Goal: Information Seeking & Learning: Learn about a topic

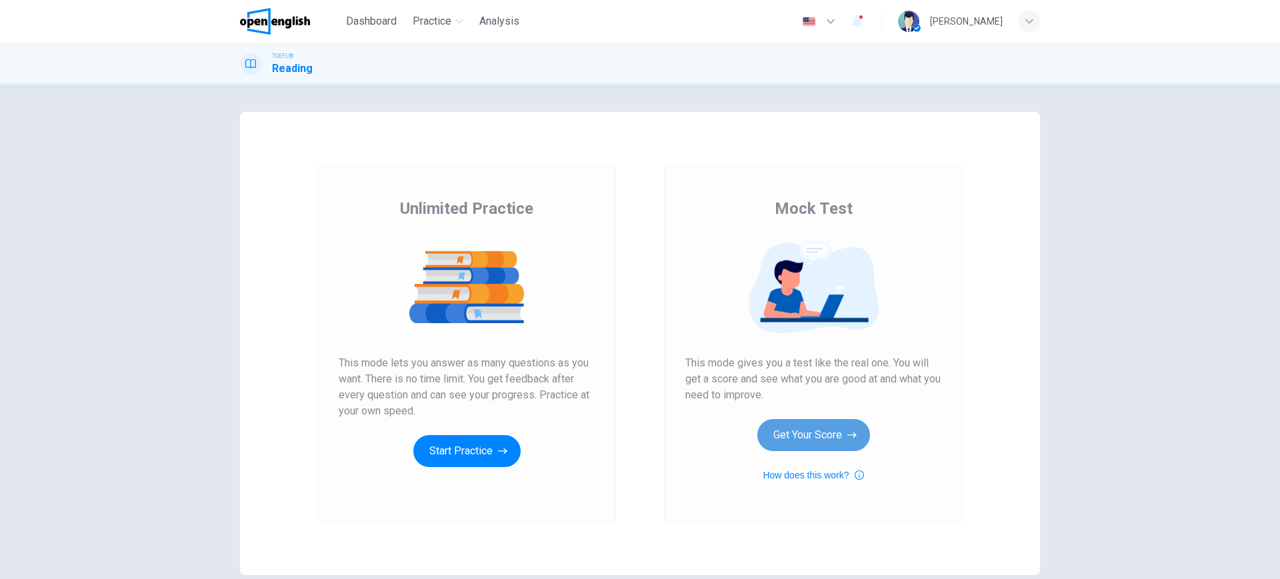
click at [810, 437] on button "Get Your Score" at bounding box center [813, 435] width 113 height 32
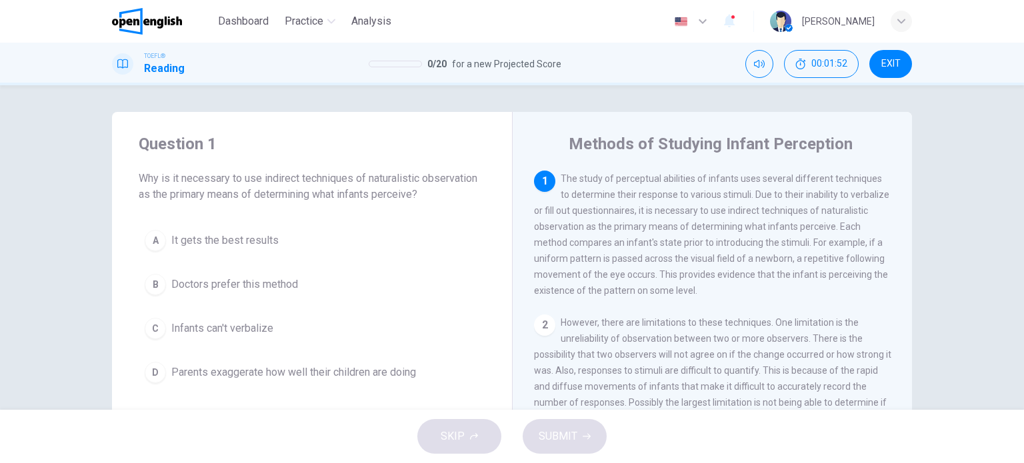
click at [212, 328] on span "Infants can't verbalize" at bounding box center [222, 329] width 102 height 16
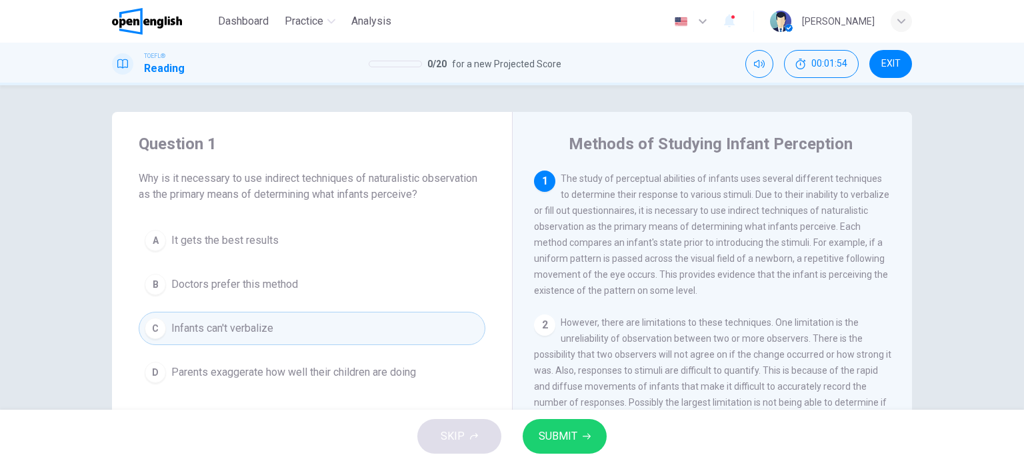
click at [551, 432] on span "SUBMIT" at bounding box center [558, 436] width 39 height 19
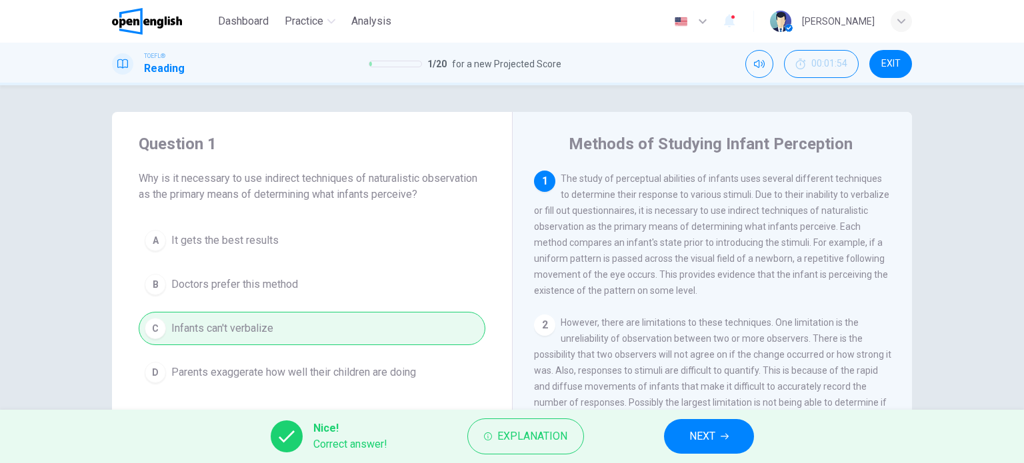
click at [729, 445] on button "NEXT" at bounding box center [709, 436] width 90 height 35
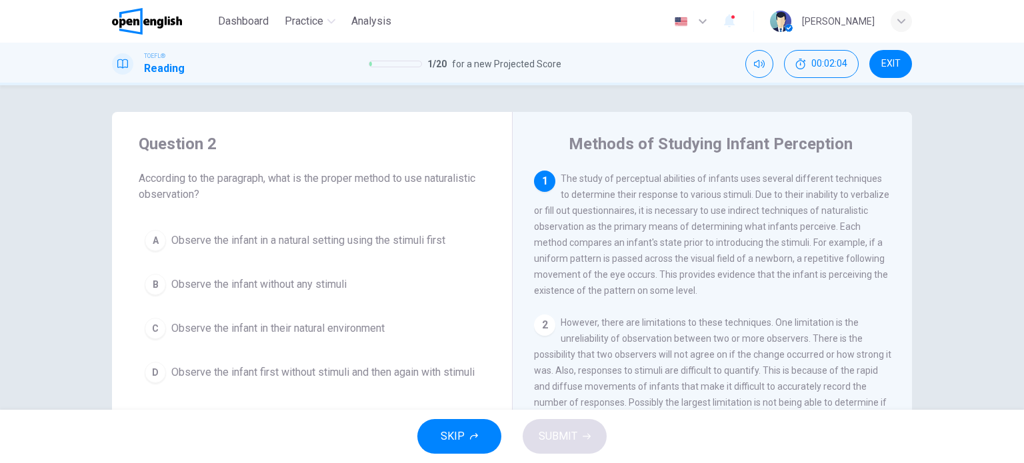
click at [189, 239] on span "Observe the infant in a natural setting using the stimuli first" at bounding box center [308, 241] width 274 height 16
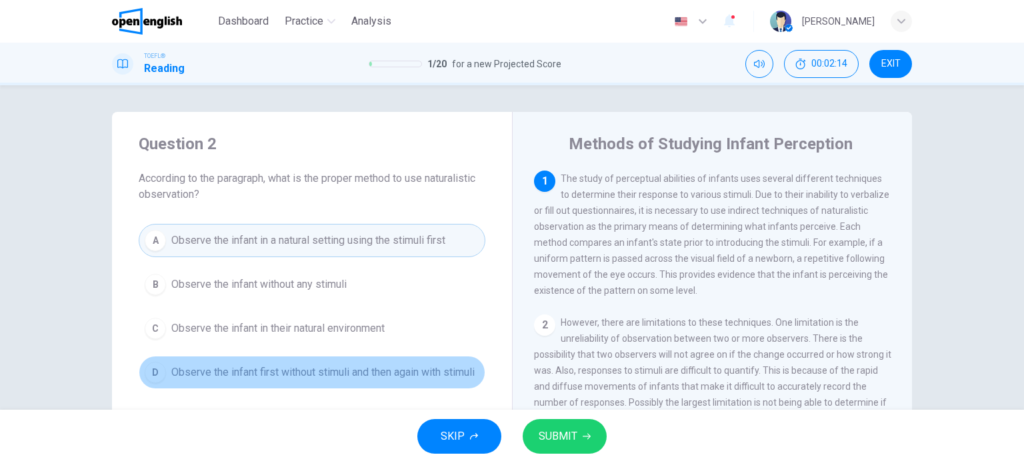
click at [330, 370] on span "Observe the infant first without stimuli and then again with stimuli" at bounding box center [322, 373] width 303 height 16
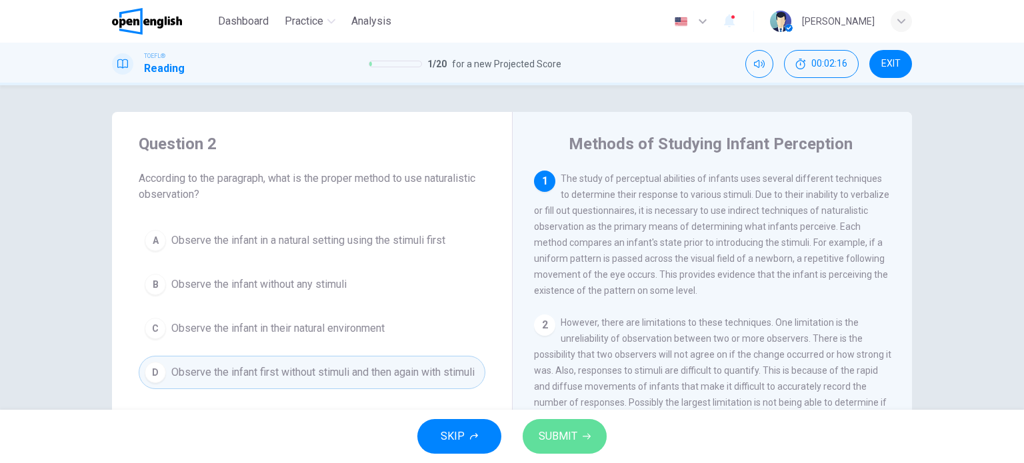
click at [576, 429] on span "SUBMIT" at bounding box center [558, 436] width 39 height 19
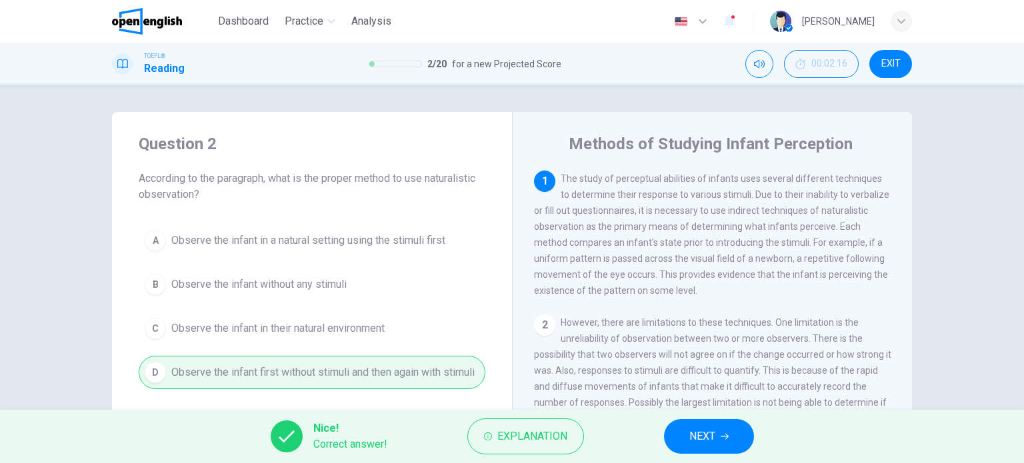
click at [693, 429] on span "NEXT" at bounding box center [702, 436] width 26 height 19
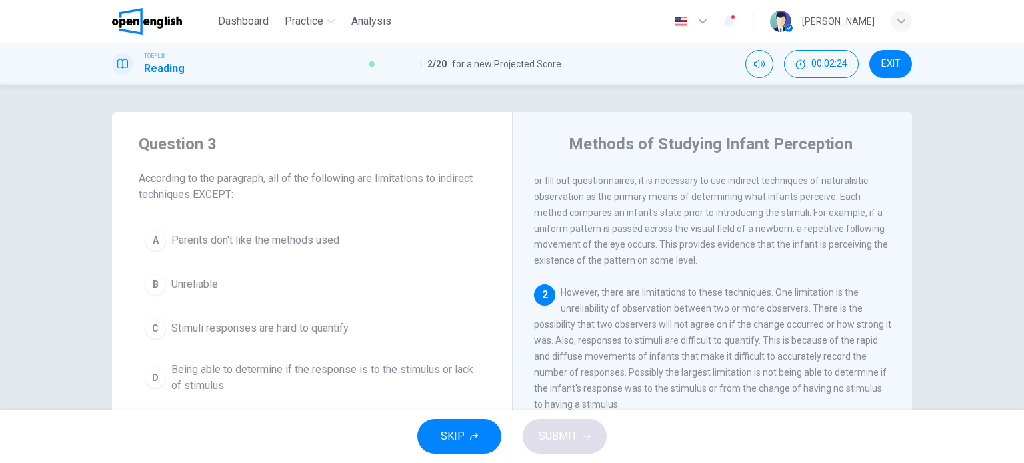
scroll to position [97, 0]
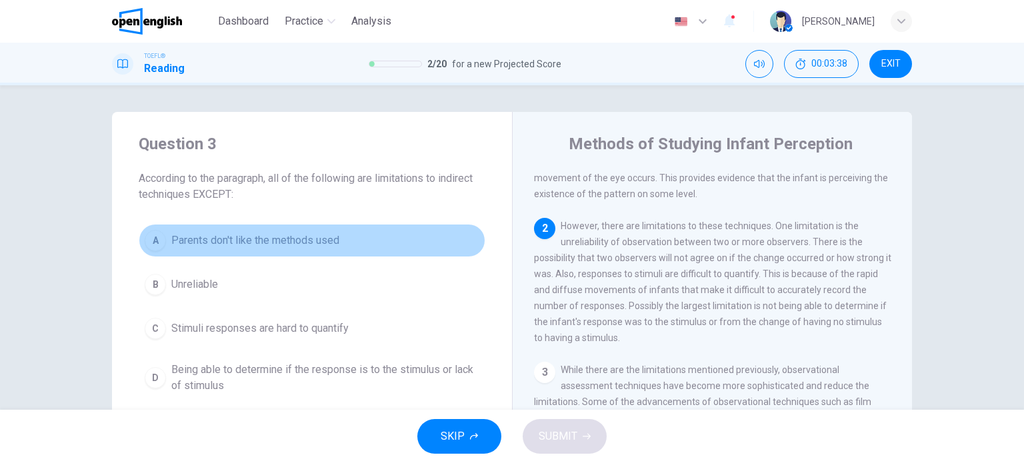
click at [197, 237] on span "Parents don't like the methods used" at bounding box center [255, 241] width 168 height 16
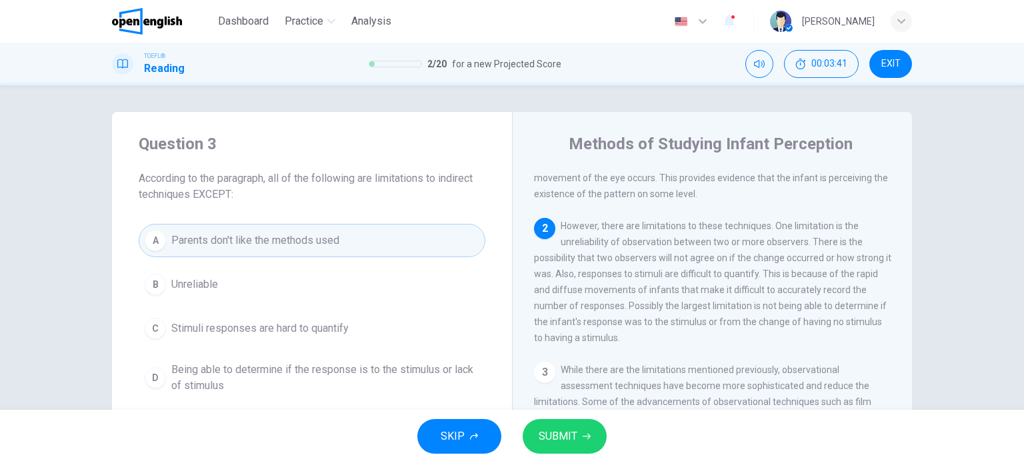
click at [579, 429] on button "SUBMIT" at bounding box center [565, 436] width 84 height 35
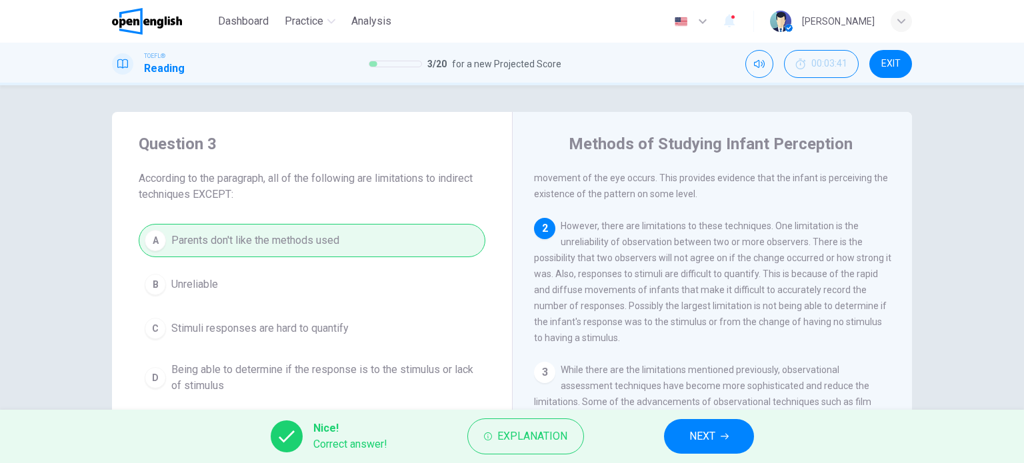
click at [704, 440] on span "NEXT" at bounding box center [702, 436] width 26 height 19
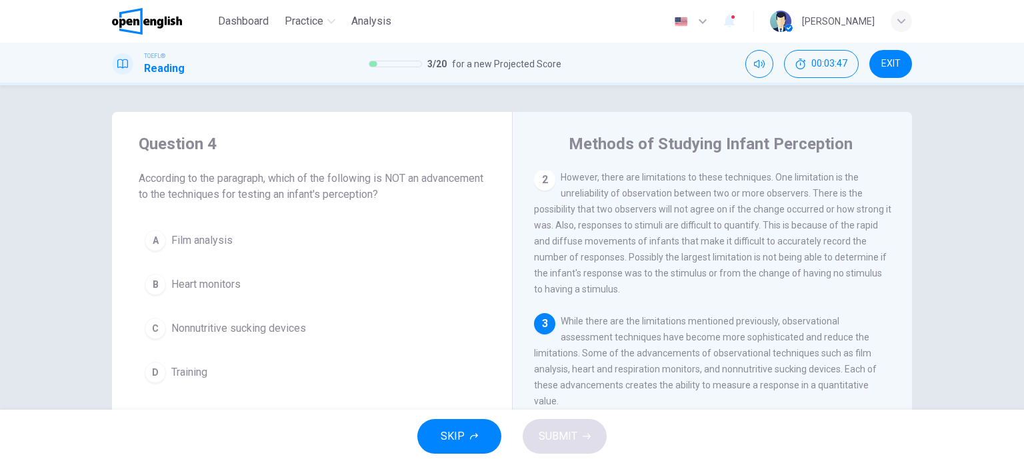
scroll to position [212, 0]
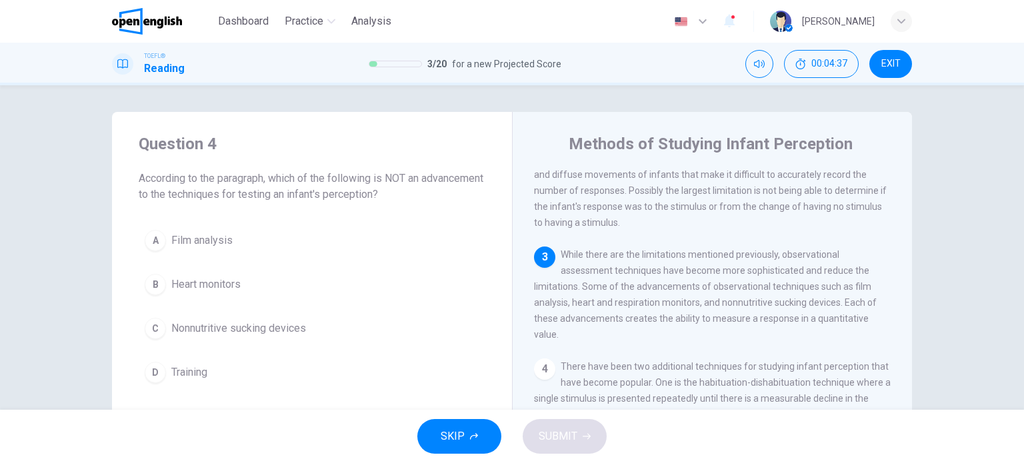
click at [180, 375] on span "Training" at bounding box center [189, 373] width 36 height 16
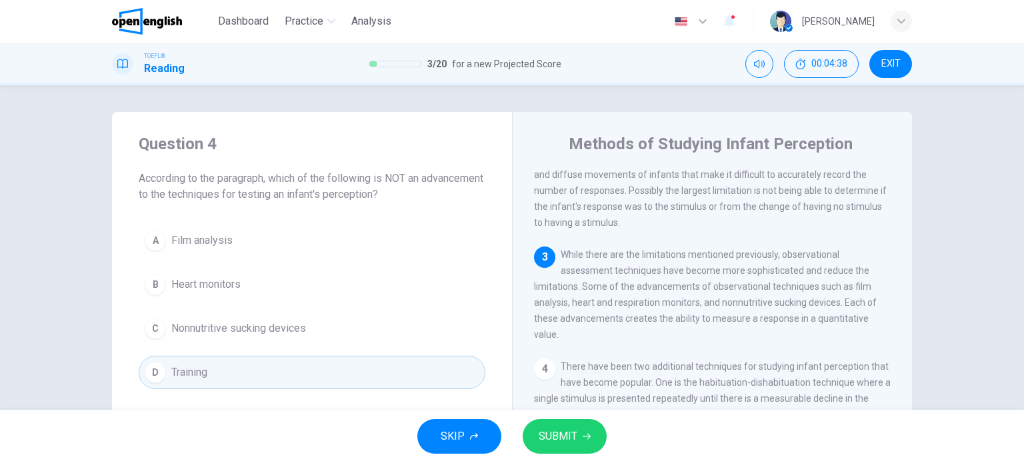
click at [587, 442] on button "SUBMIT" at bounding box center [565, 436] width 84 height 35
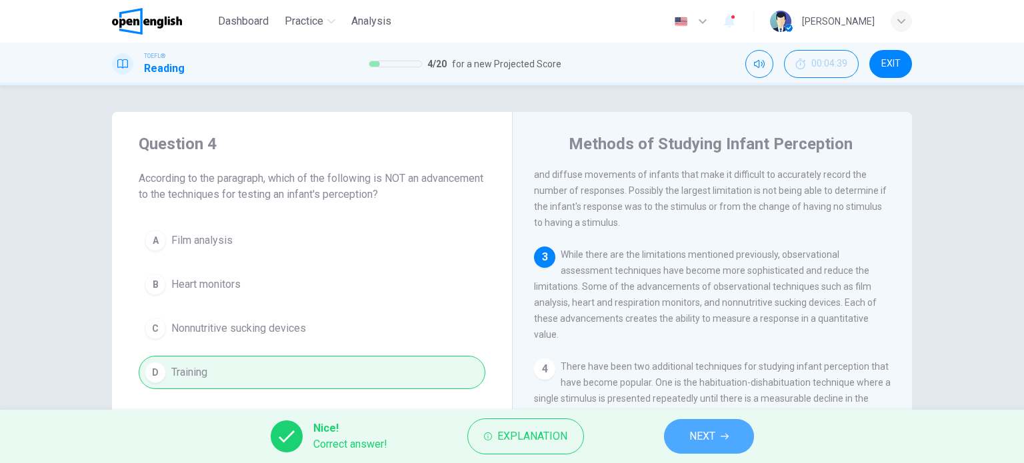
click at [707, 439] on span "NEXT" at bounding box center [702, 436] width 26 height 19
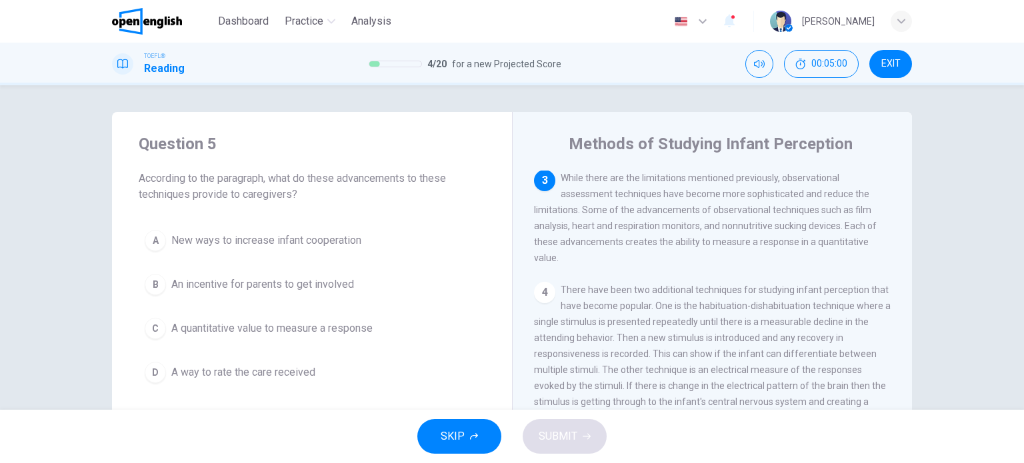
click at [192, 329] on span "A quantitative value to measure a response" at bounding box center [271, 329] width 201 height 16
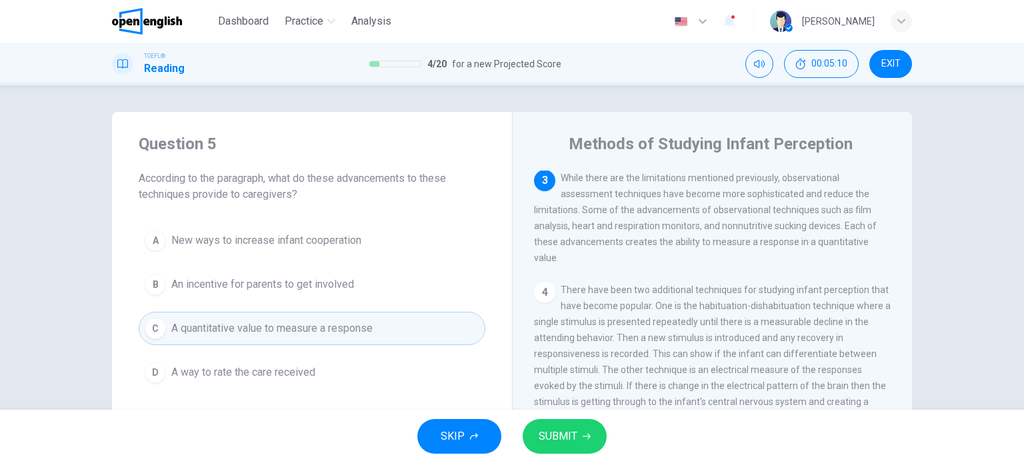
click at [549, 429] on span "SUBMIT" at bounding box center [558, 436] width 39 height 19
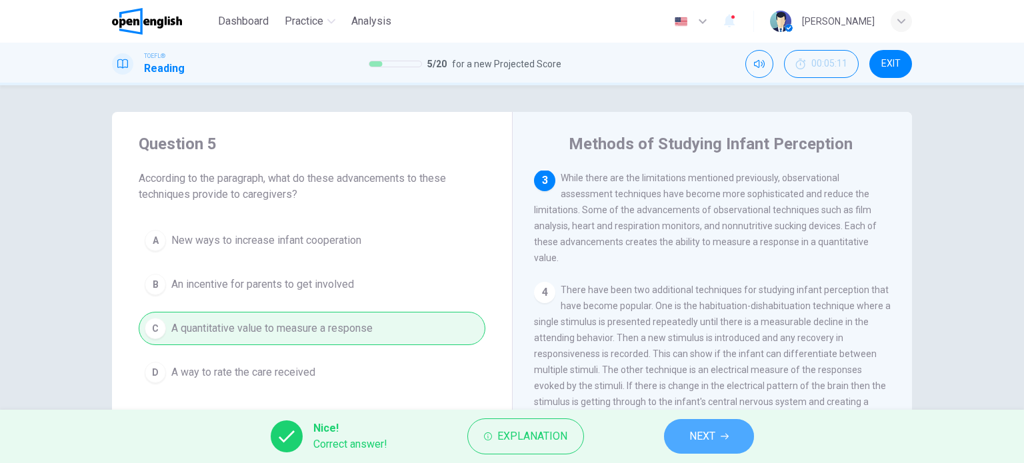
click at [727, 438] on icon "button" at bounding box center [725, 437] width 8 height 6
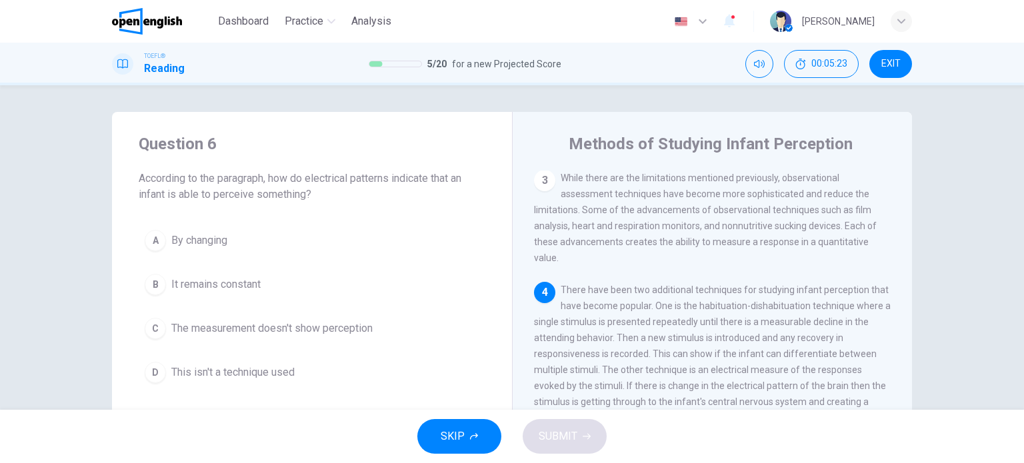
scroll to position [67, 0]
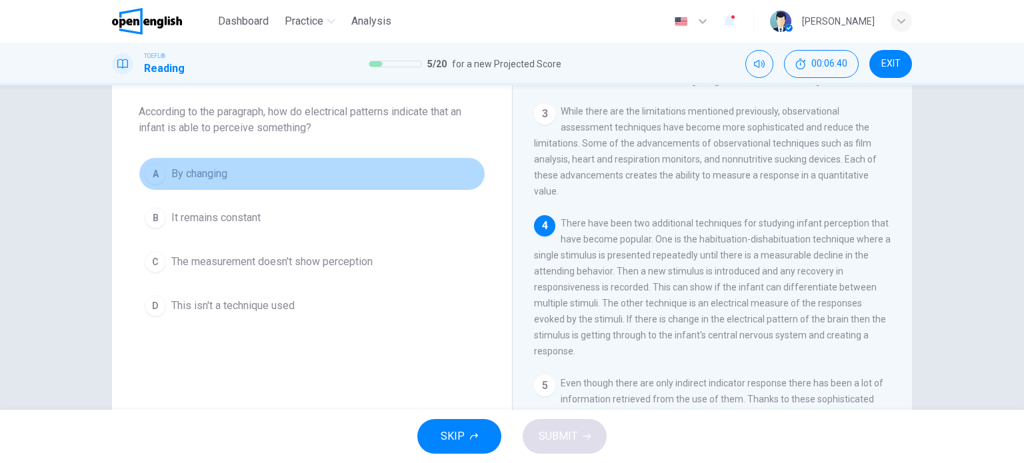
click at [192, 176] on span "By changing" at bounding box center [199, 174] width 56 height 16
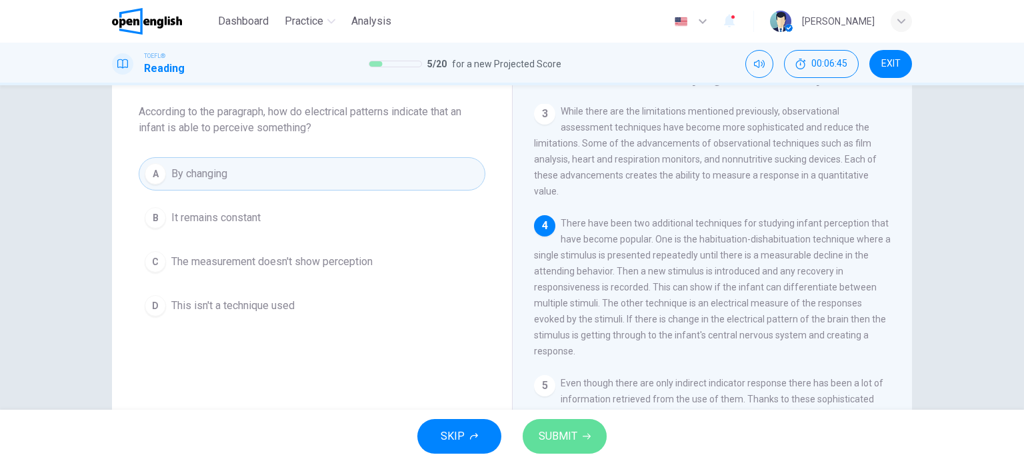
click at [567, 437] on span "SUBMIT" at bounding box center [558, 436] width 39 height 19
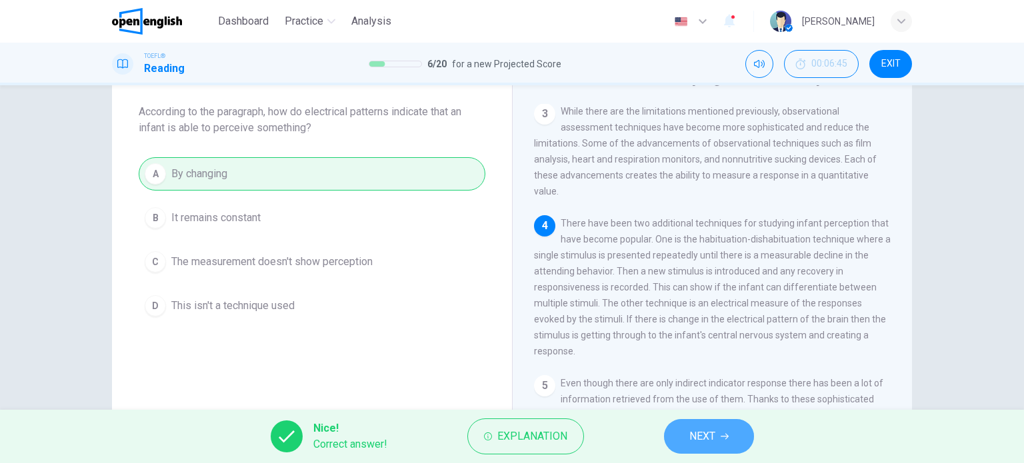
click at [725, 431] on button "NEXT" at bounding box center [709, 436] width 90 height 35
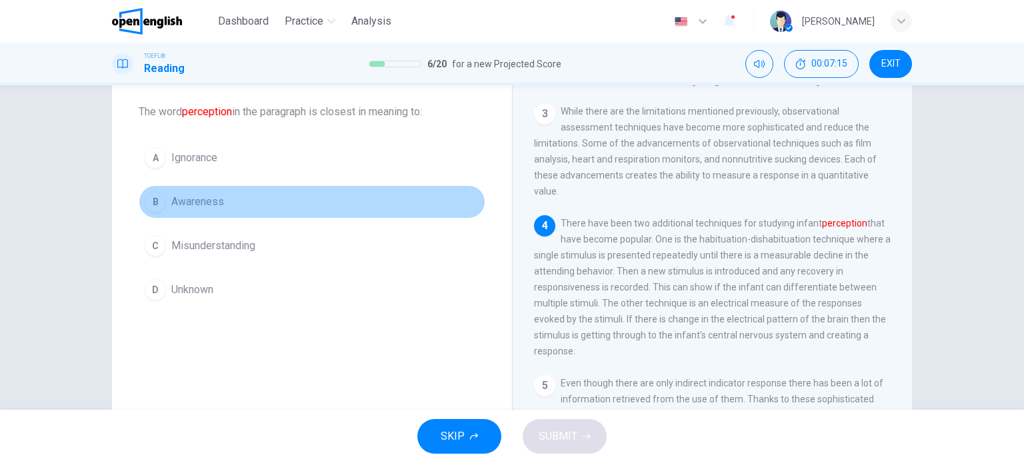
click at [179, 203] on span "Awareness" at bounding box center [197, 202] width 53 height 16
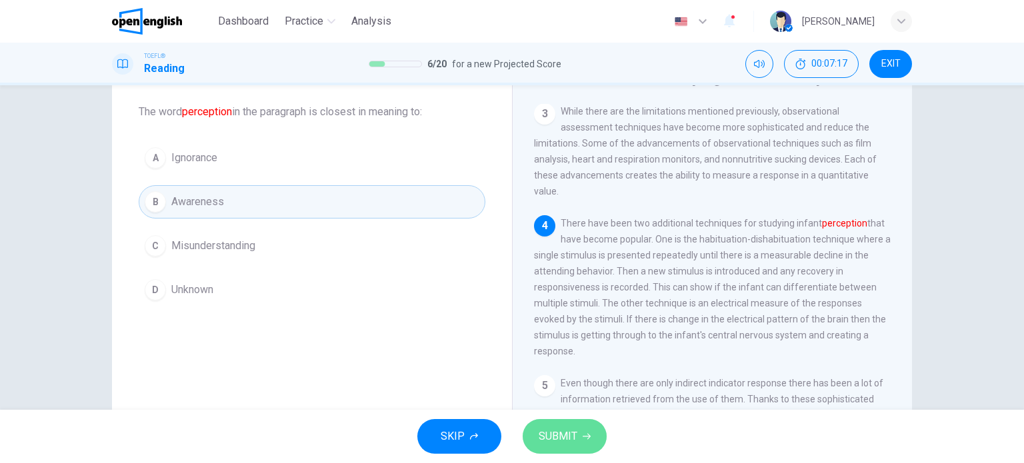
click at [563, 434] on span "SUBMIT" at bounding box center [558, 436] width 39 height 19
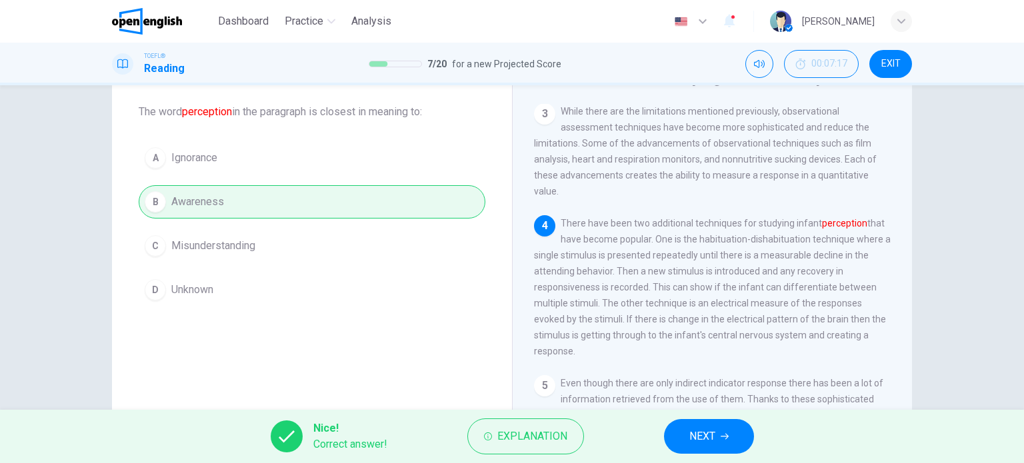
click at [686, 434] on button "NEXT" at bounding box center [709, 436] width 90 height 35
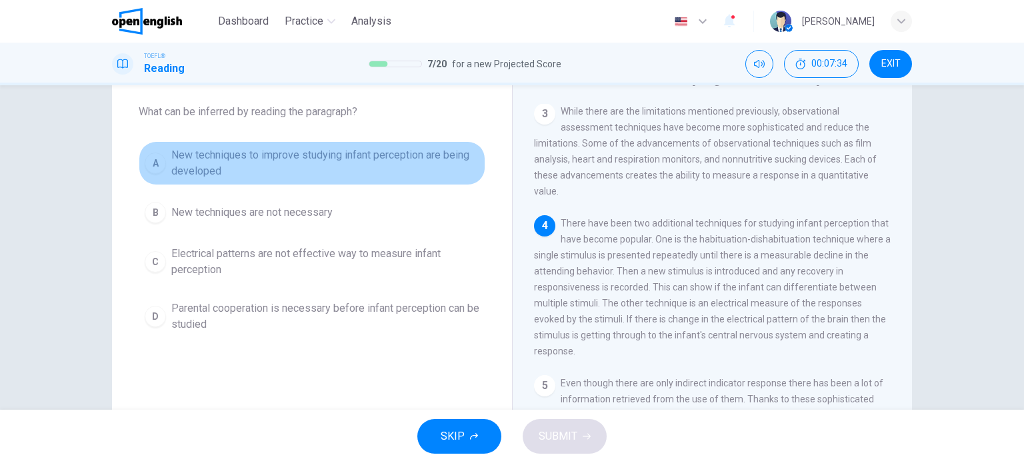
click at [187, 171] on span "New techniques to improve studying infant perception are being developed" at bounding box center [325, 163] width 308 height 32
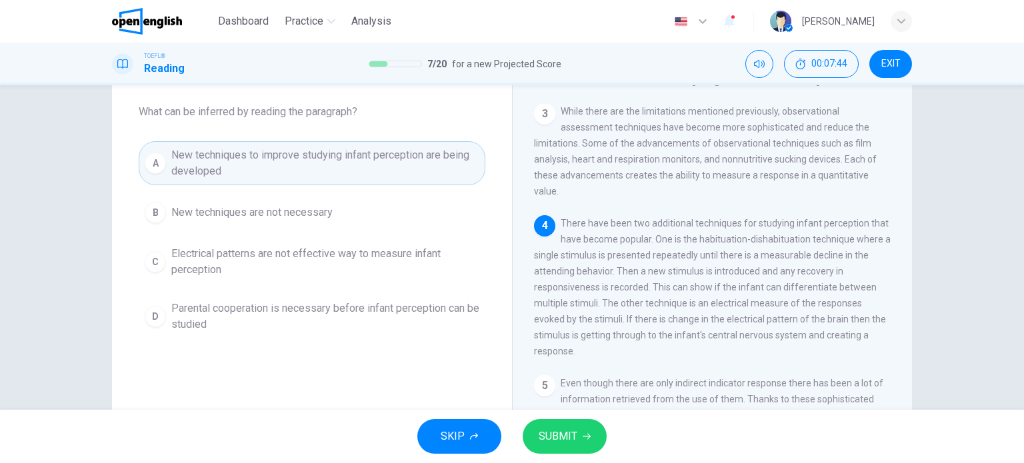
click at [571, 446] on button "SUBMIT" at bounding box center [565, 436] width 84 height 35
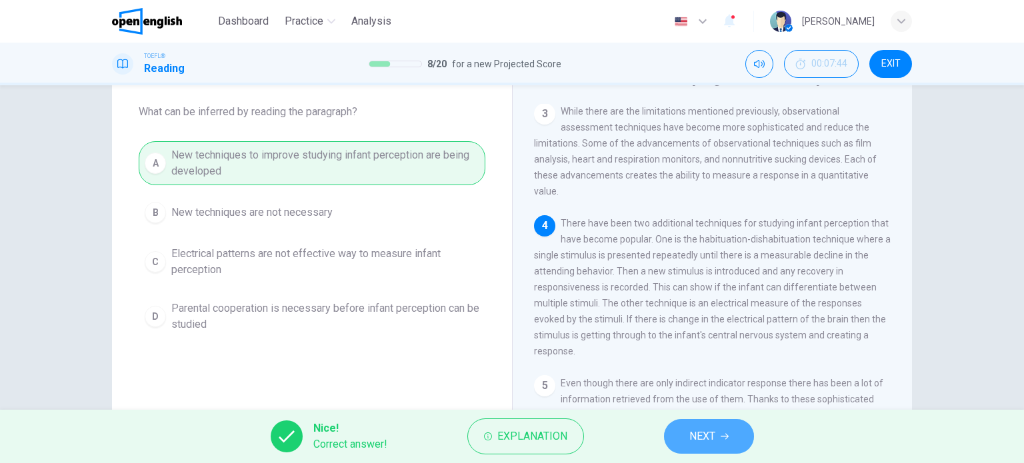
click at [717, 439] on button "NEXT" at bounding box center [709, 436] width 90 height 35
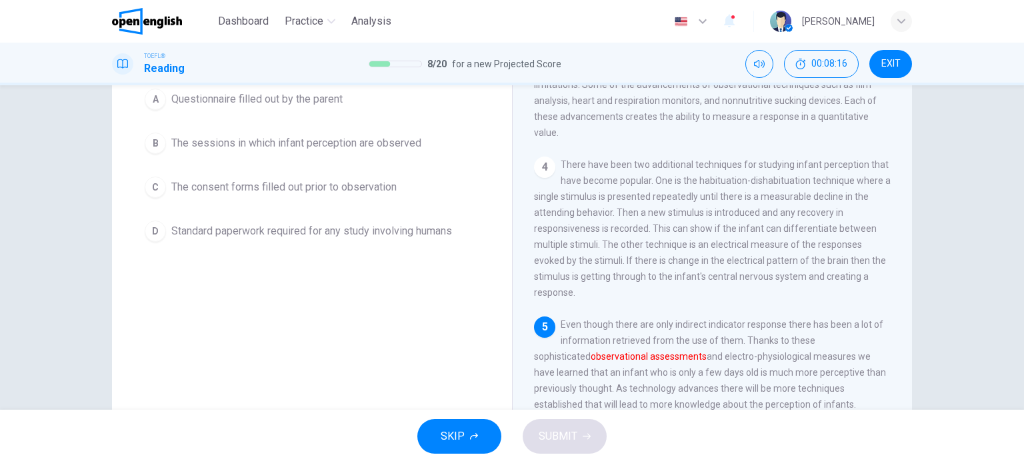
scroll to position [59, 0]
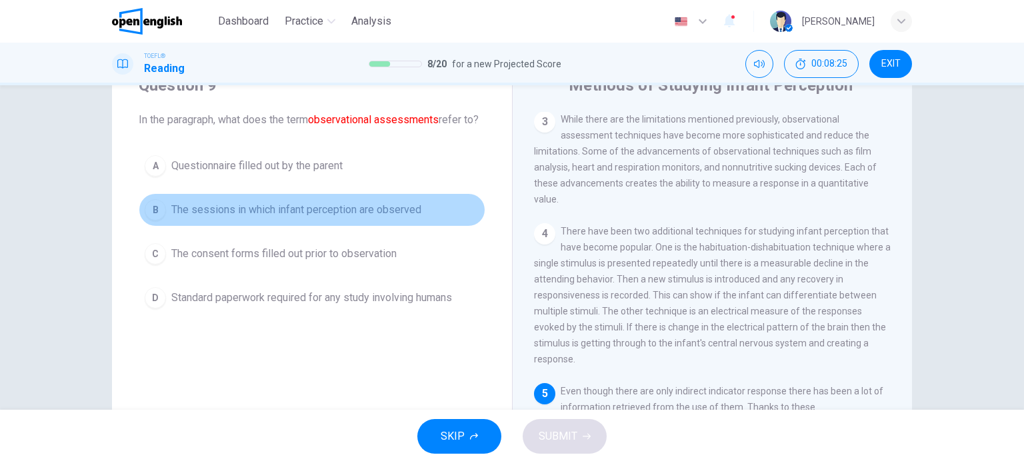
click at [285, 218] on span "The sessions in which infant perception are observed" at bounding box center [296, 210] width 250 height 16
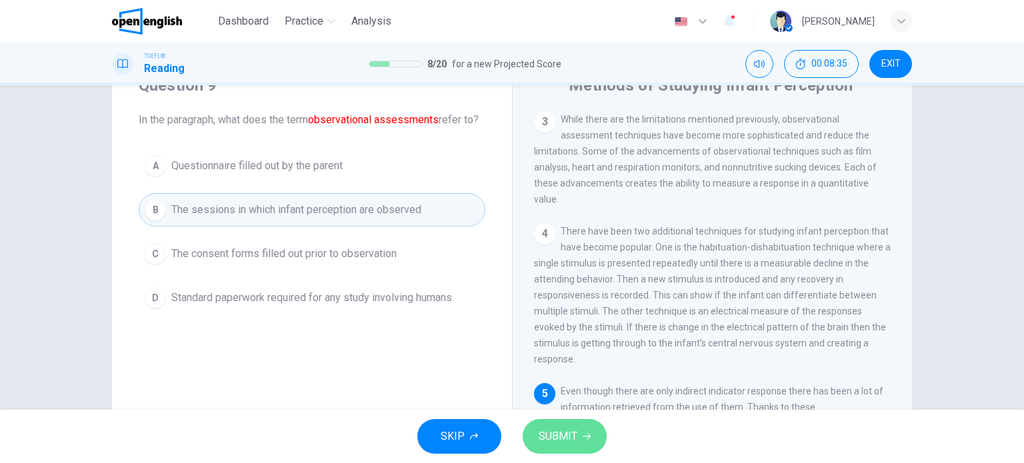
click at [551, 439] on span "SUBMIT" at bounding box center [558, 436] width 39 height 19
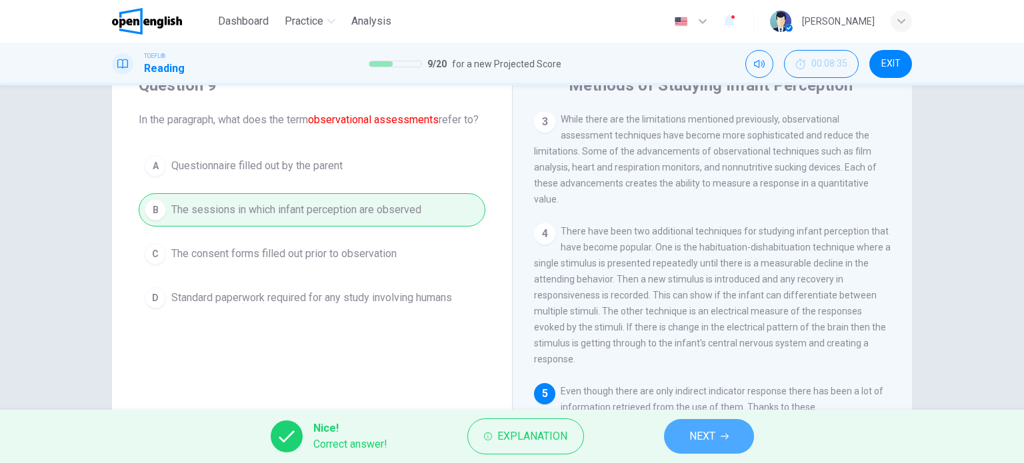
click at [734, 435] on button "NEXT" at bounding box center [709, 436] width 90 height 35
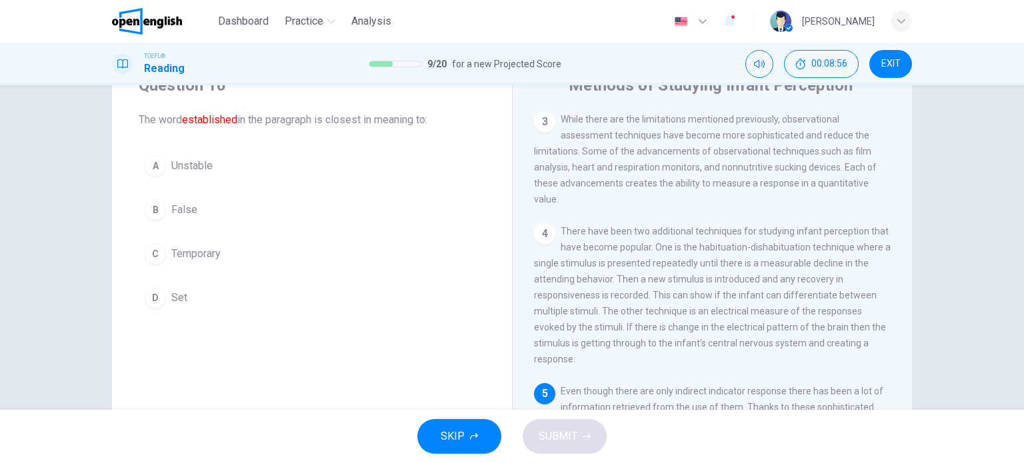
click at [197, 301] on button "D Set" at bounding box center [312, 297] width 347 height 33
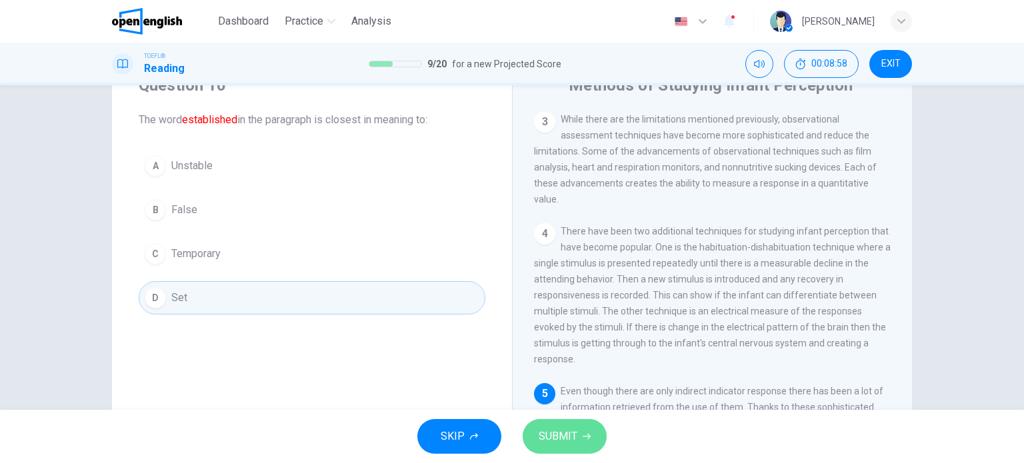
click at [560, 431] on span "SUBMIT" at bounding box center [558, 436] width 39 height 19
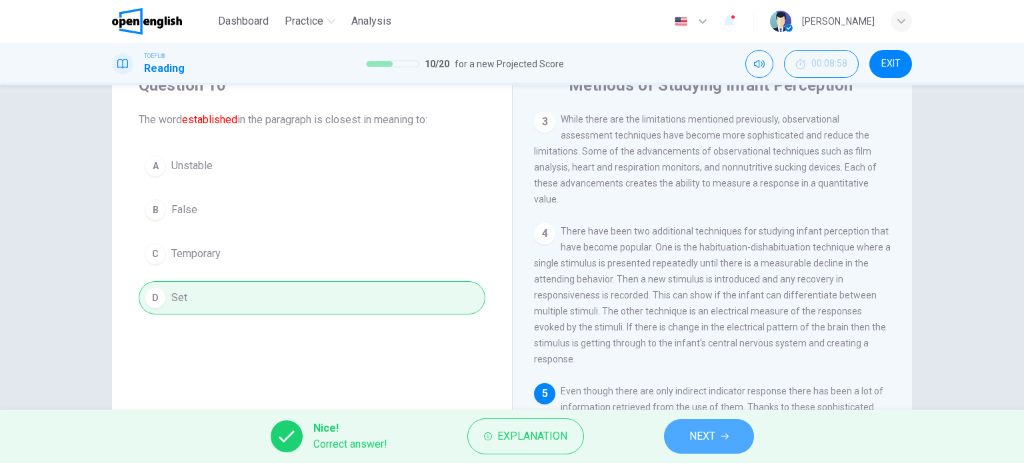
click at [697, 435] on span "NEXT" at bounding box center [702, 436] width 26 height 19
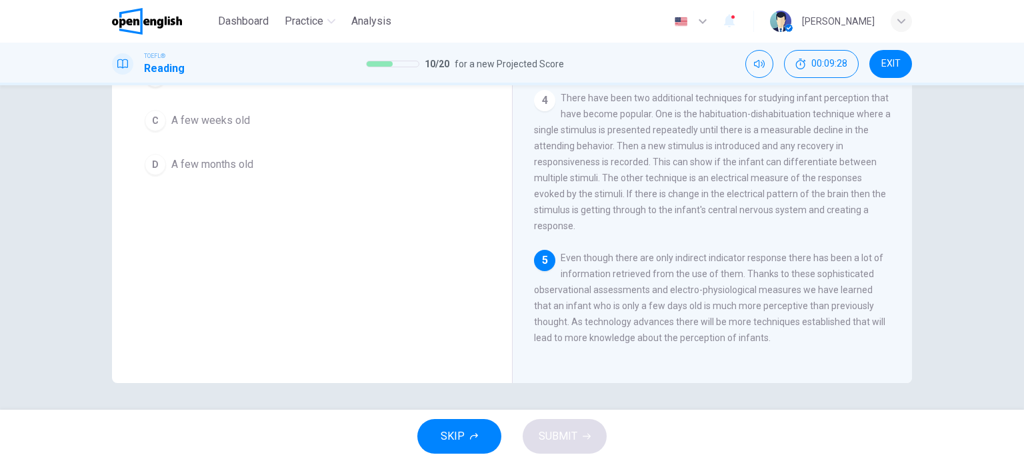
scroll to position [125, 0]
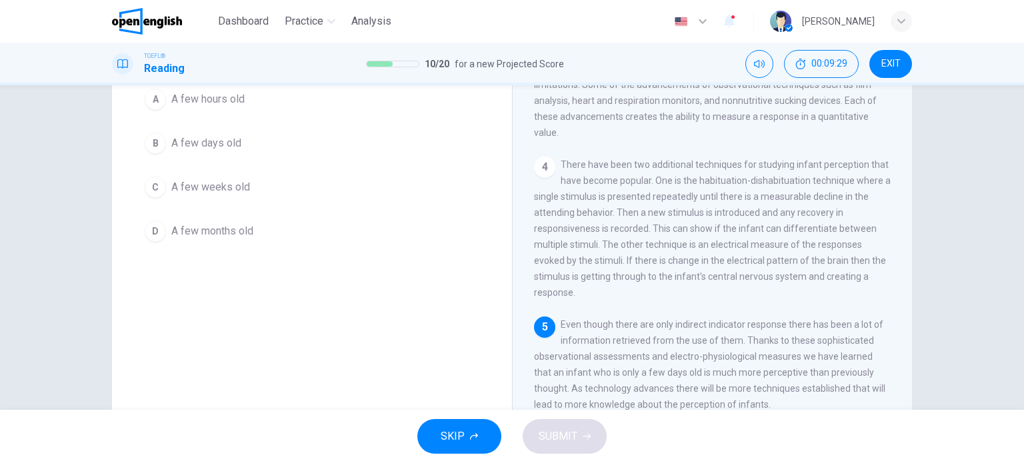
click at [235, 147] on span "A few days old" at bounding box center [206, 143] width 70 height 16
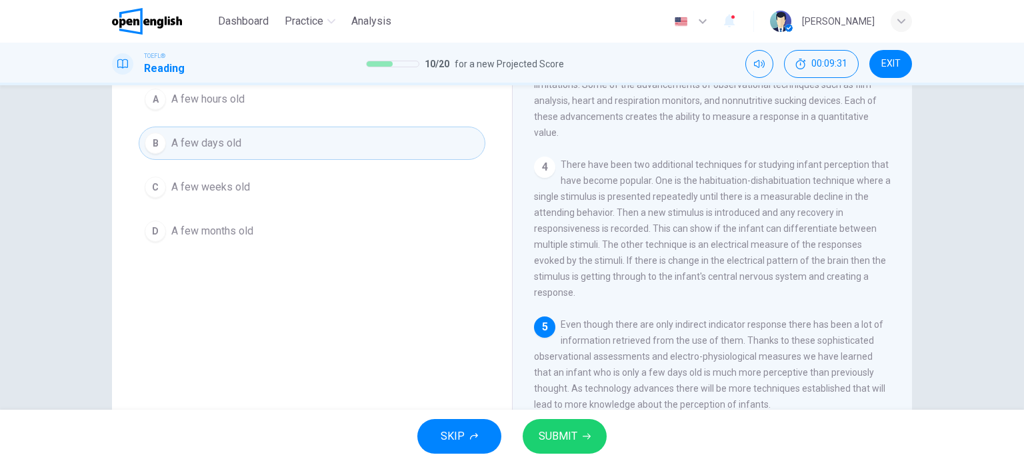
click at [568, 437] on span "SUBMIT" at bounding box center [558, 436] width 39 height 19
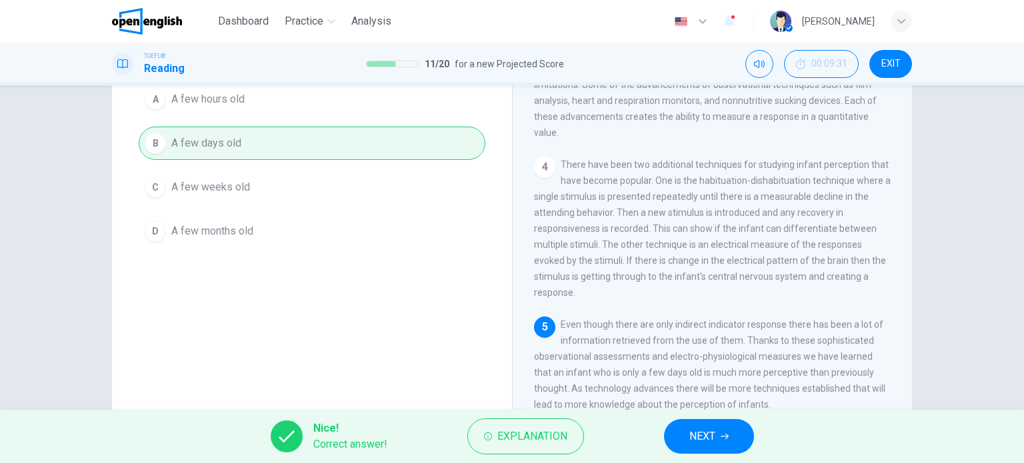
click at [727, 439] on icon "button" at bounding box center [725, 437] width 8 height 8
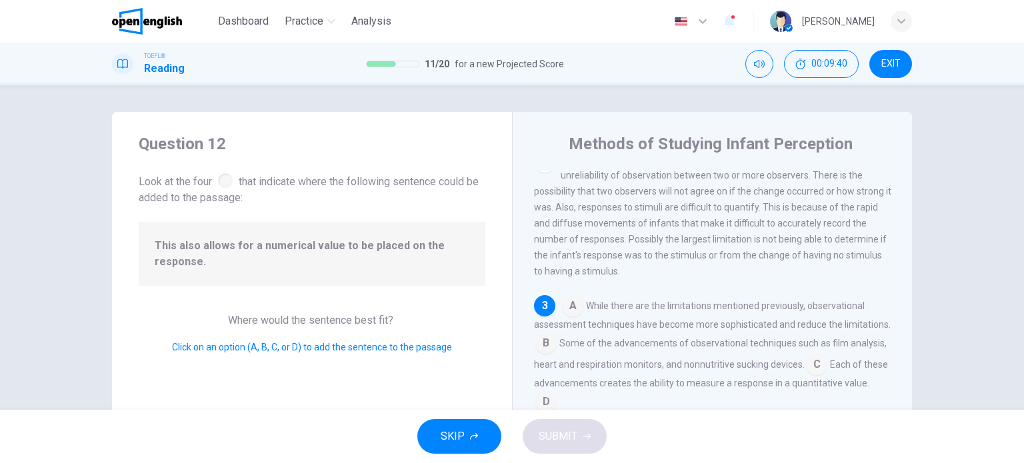
scroll to position [67, 0]
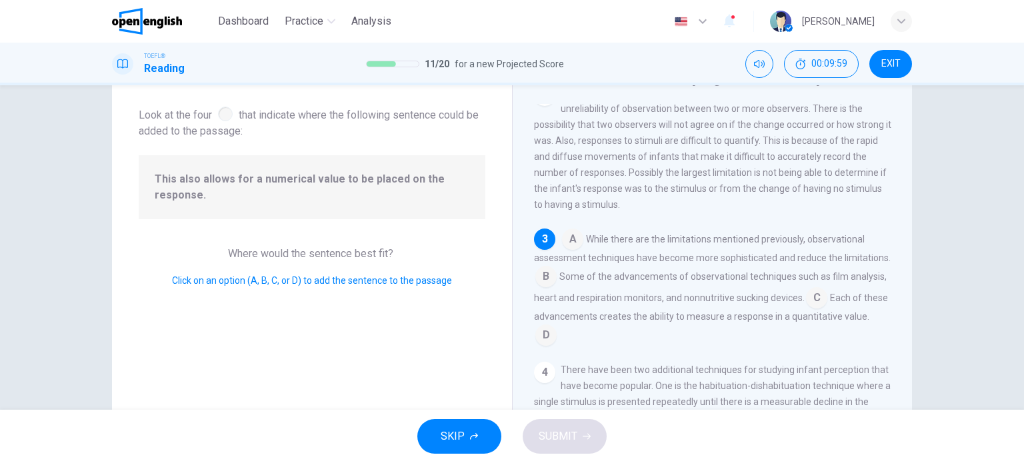
click at [557, 282] on input at bounding box center [545, 277] width 21 height 21
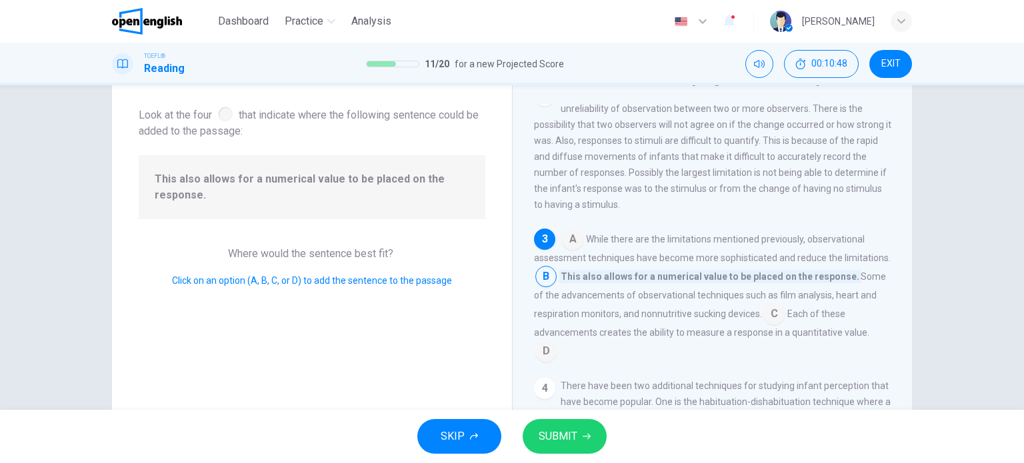
click at [785, 325] on input at bounding box center [773, 315] width 21 height 21
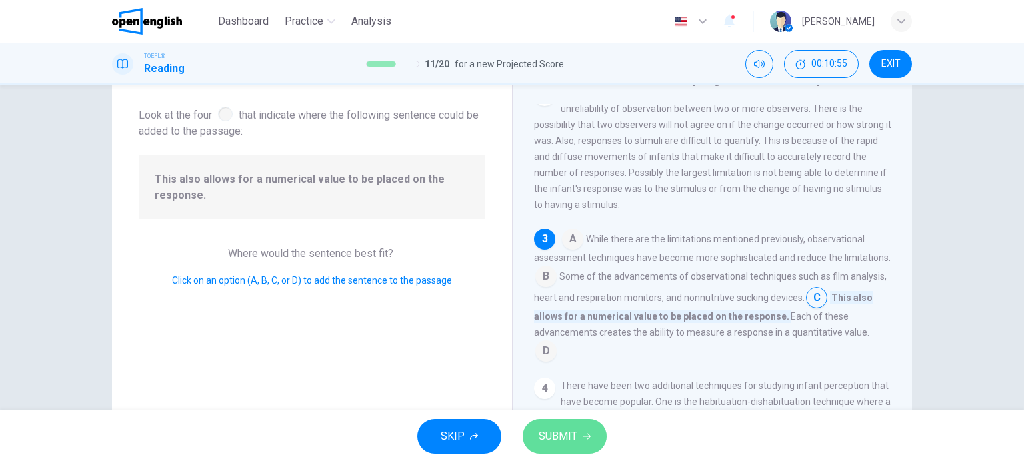
click at [569, 438] on span "SUBMIT" at bounding box center [558, 436] width 39 height 19
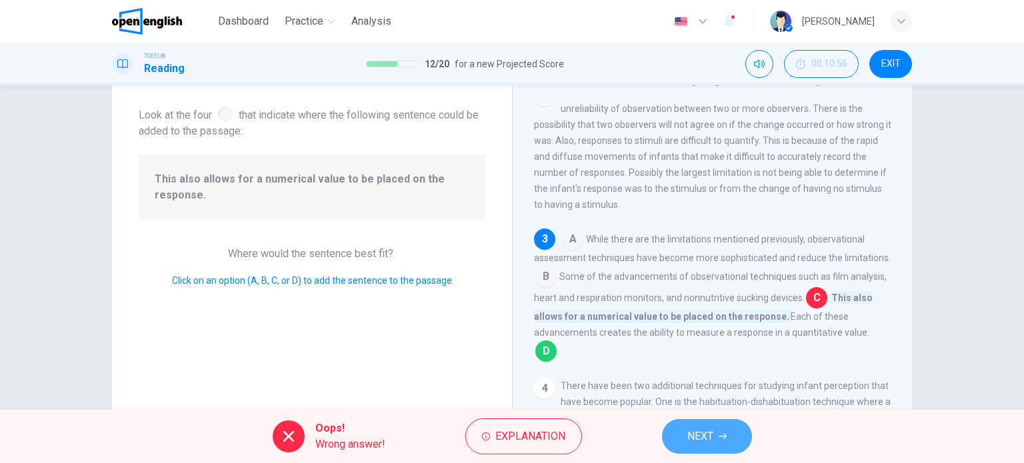
click at [713, 432] on span "NEXT" at bounding box center [700, 436] width 26 height 19
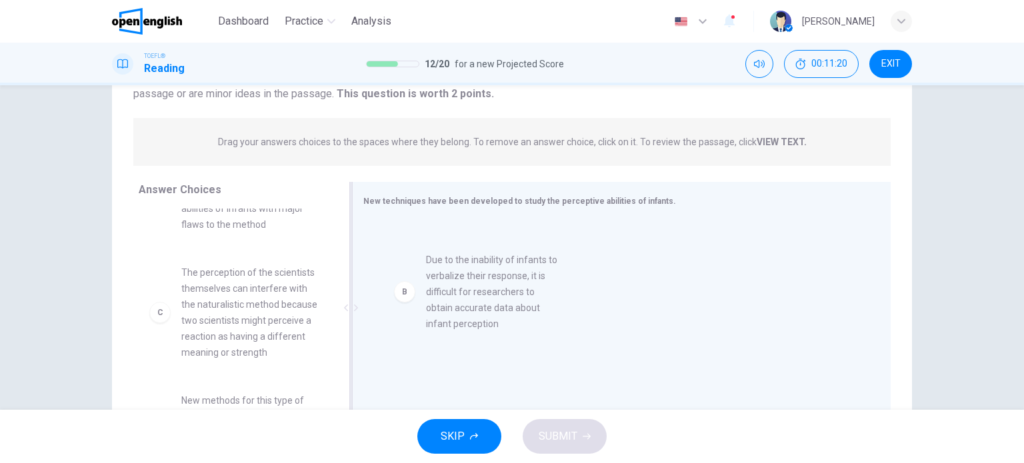
drag, startPoint x: 261, startPoint y: 317, endPoint x: 515, endPoint y: 305, distance: 254.2
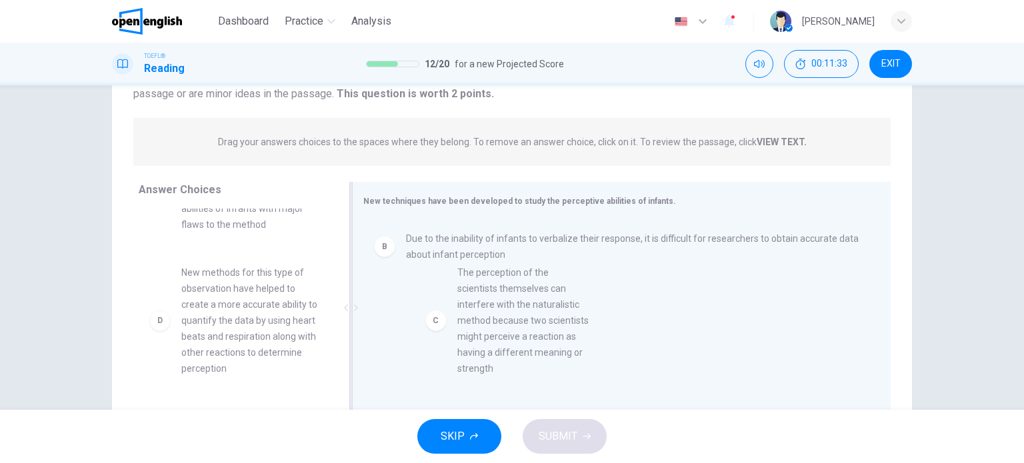
drag, startPoint x: 265, startPoint y: 349, endPoint x: 551, endPoint y: 351, distance: 286.6
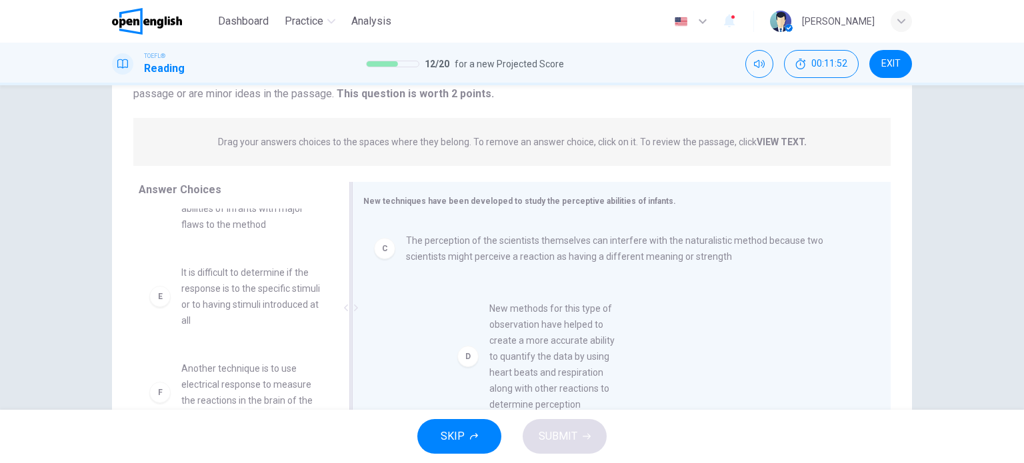
drag, startPoint x: 227, startPoint y: 322, endPoint x: 543, endPoint y: 362, distance: 319.1
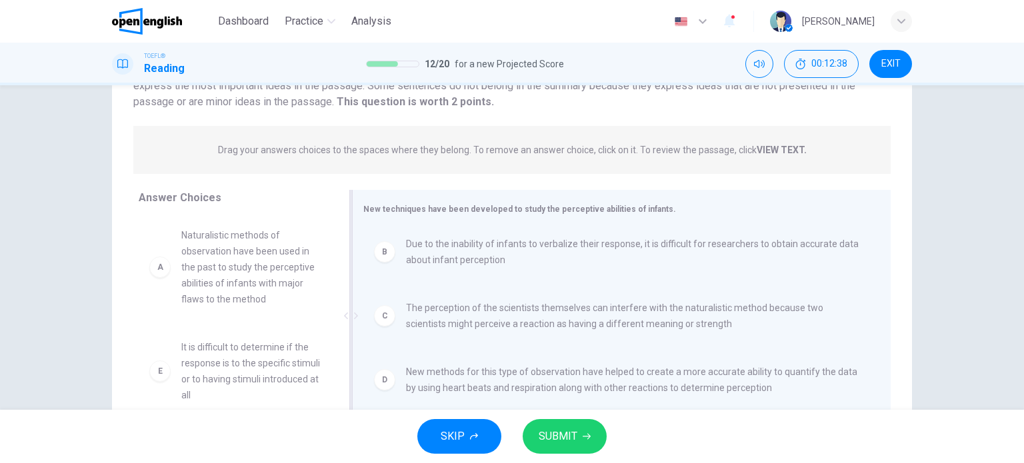
scroll to position [192, 0]
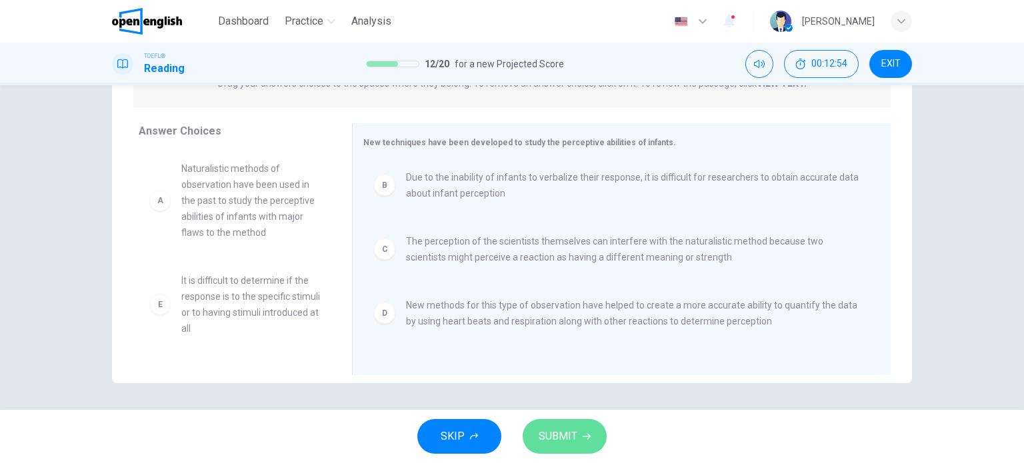
click at [564, 434] on span "SUBMIT" at bounding box center [558, 436] width 39 height 19
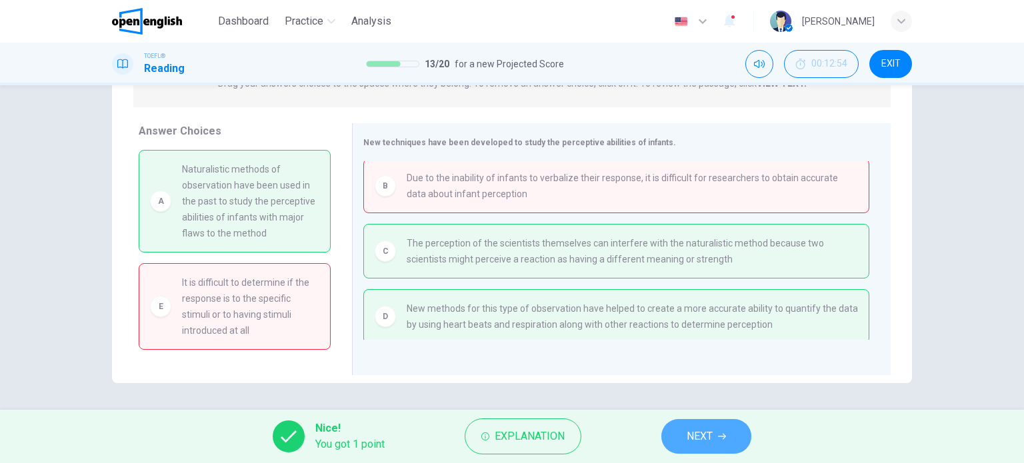
click at [729, 436] on button "NEXT" at bounding box center [706, 436] width 90 height 35
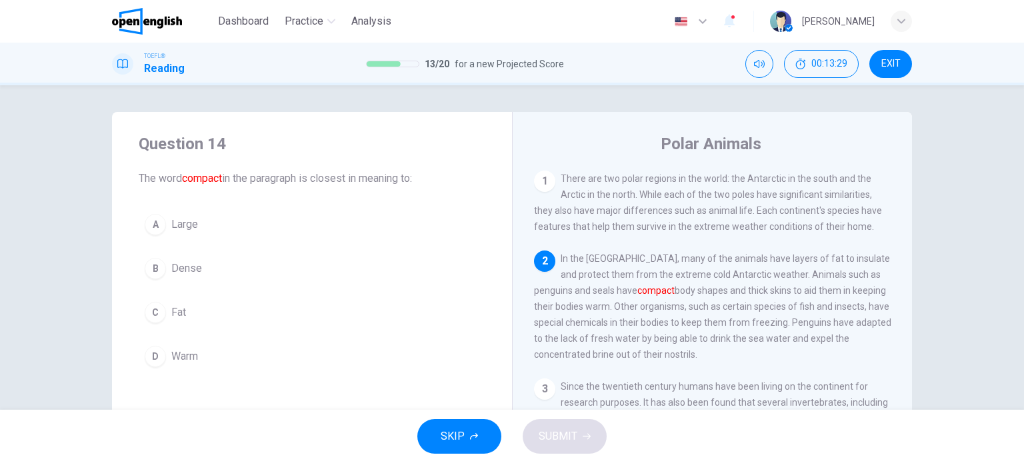
click at [215, 275] on button "B Dense" at bounding box center [312, 268] width 347 height 33
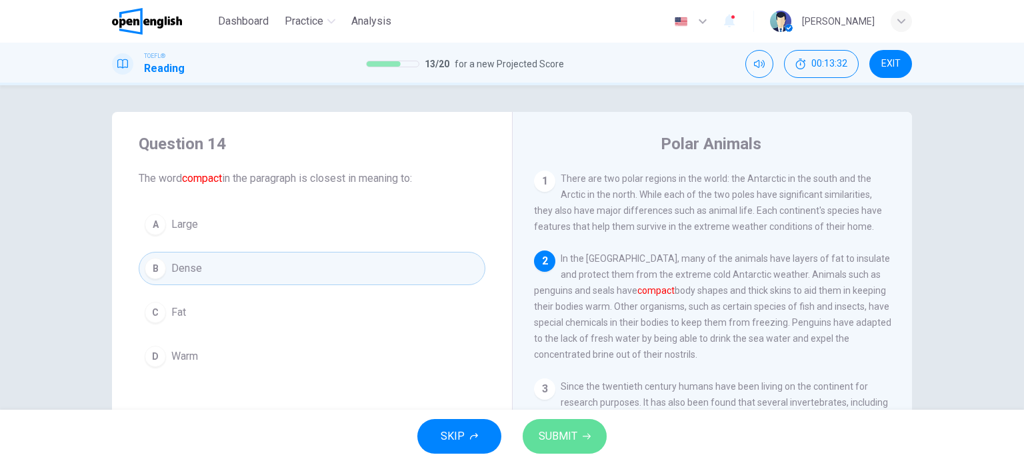
click at [575, 437] on span "SUBMIT" at bounding box center [558, 436] width 39 height 19
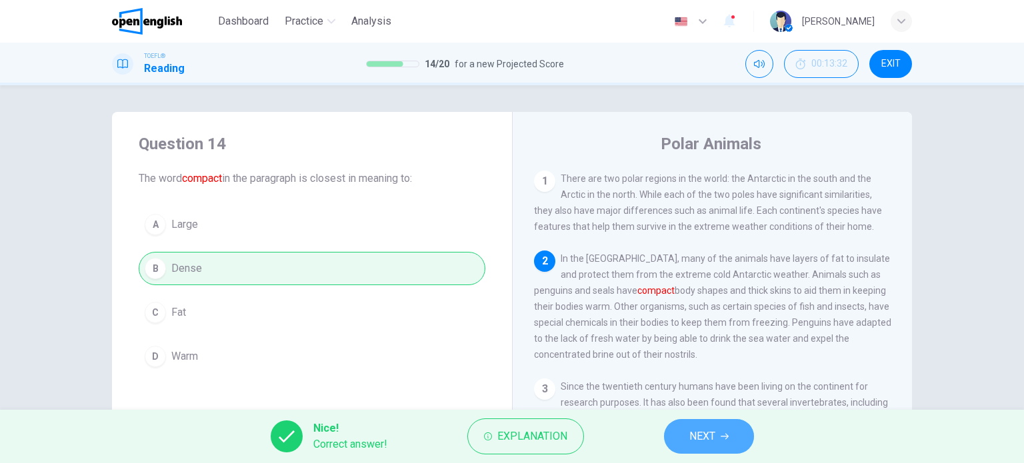
click at [717, 435] on button "NEXT" at bounding box center [709, 436] width 90 height 35
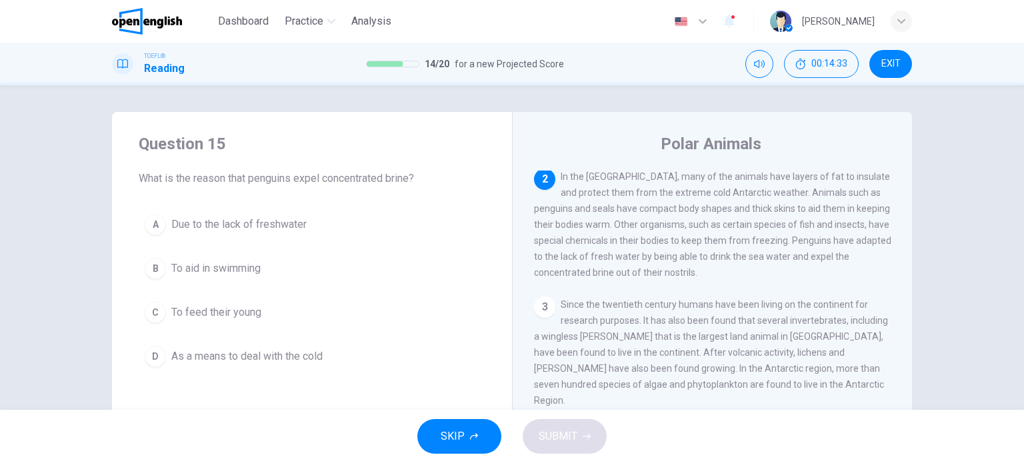
click at [226, 219] on span "Due to the lack of freshwater" at bounding box center [238, 225] width 135 height 16
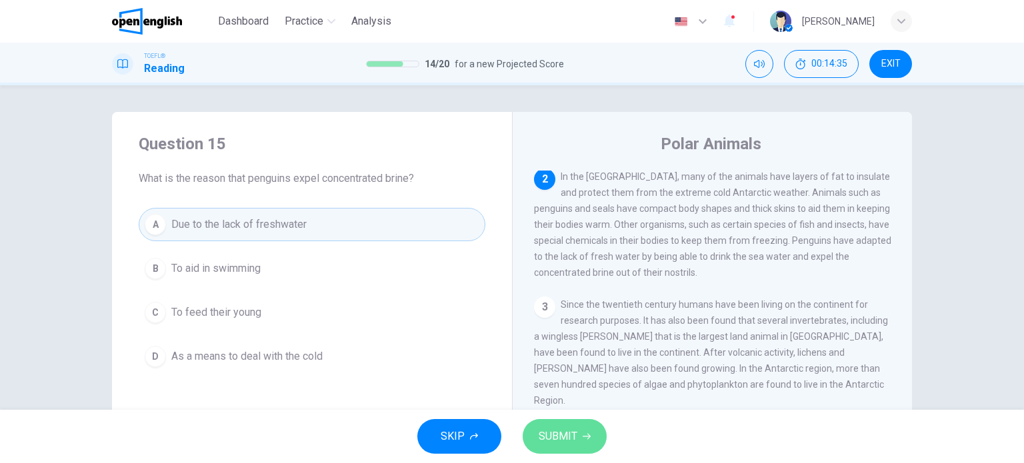
click at [542, 429] on span "SUBMIT" at bounding box center [558, 436] width 39 height 19
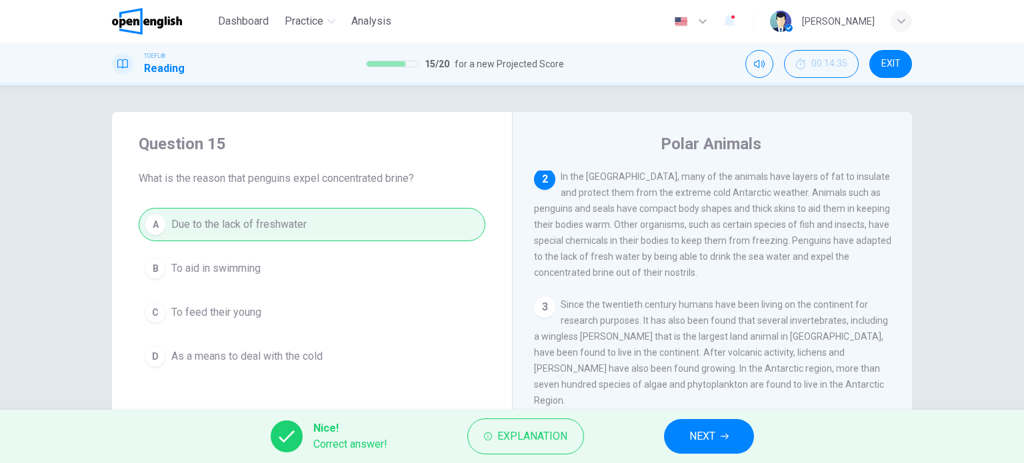
click at [725, 441] on button "NEXT" at bounding box center [709, 436] width 90 height 35
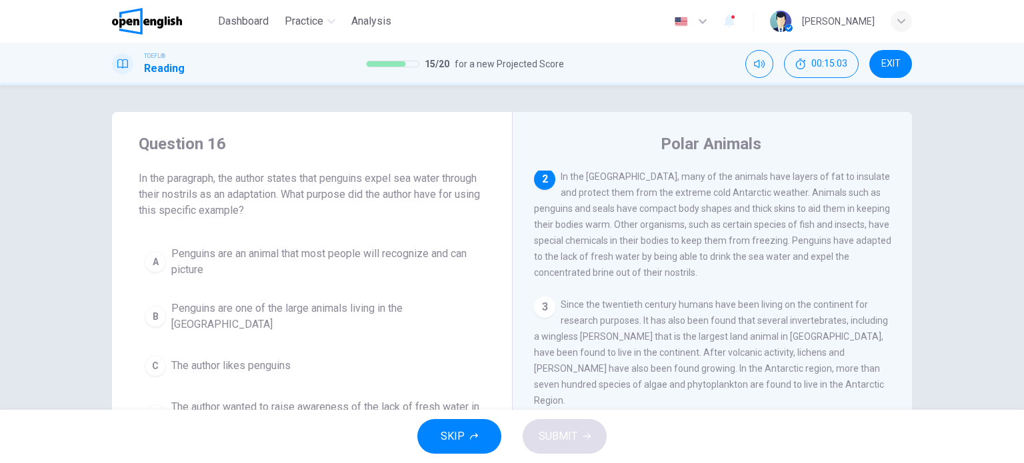
scroll to position [67, 0]
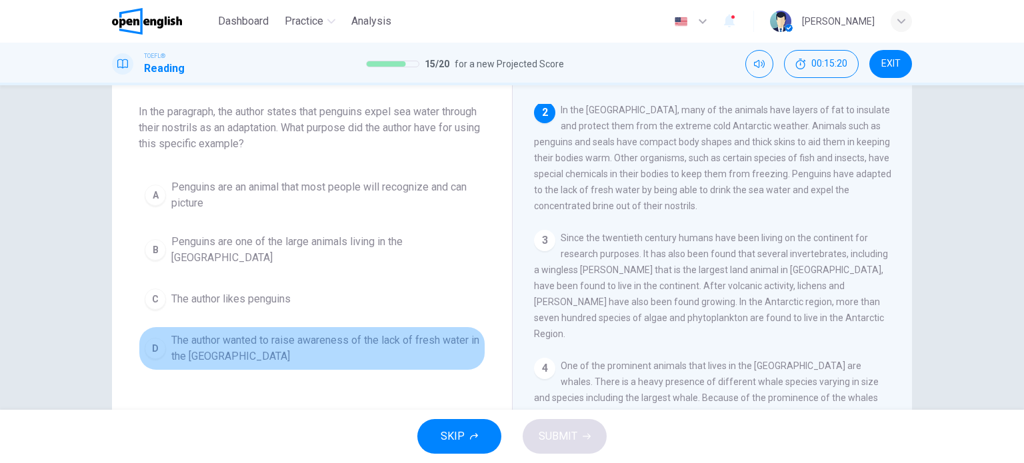
click at [225, 343] on span "The author wanted to raise awareness of the lack of fresh water in the Antarctic" at bounding box center [325, 349] width 308 height 32
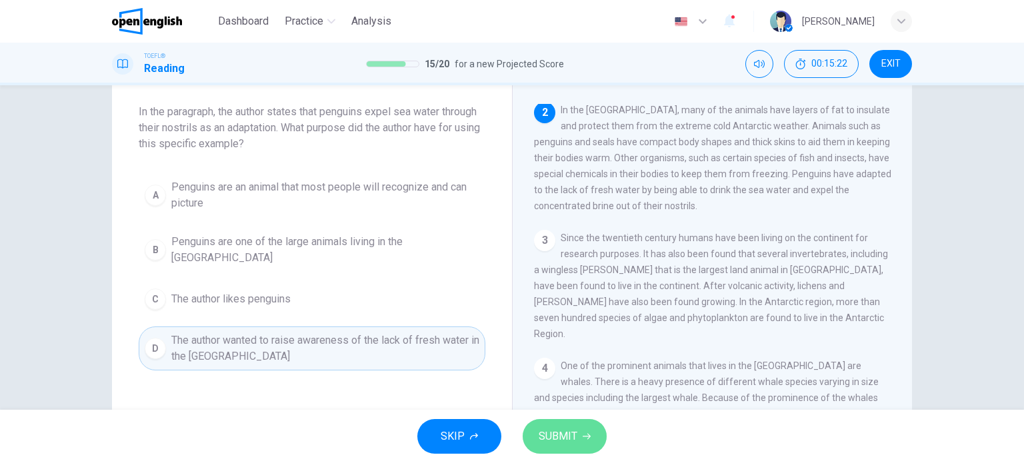
click at [568, 445] on span "SUBMIT" at bounding box center [558, 436] width 39 height 19
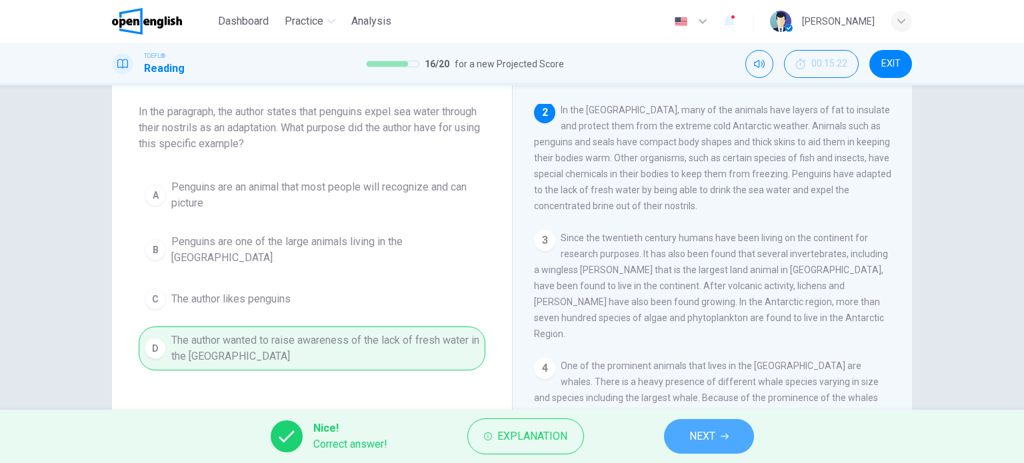
click at [704, 437] on span "NEXT" at bounding box center [702, 436] width 26 height 19
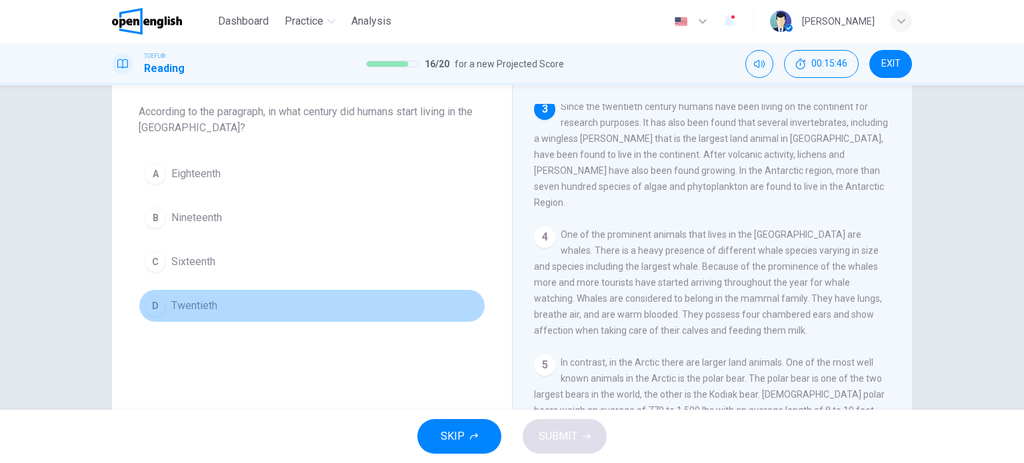
click at [175, 307] on span "Twentieth" at bounding box center [194, 306] width 46 height 16
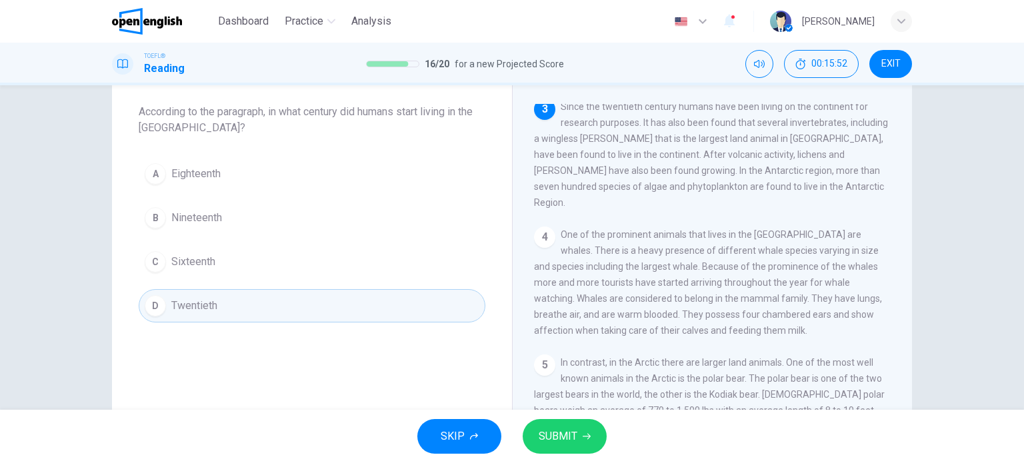
click at [565, 442] on span "SUBMIT" at bounding box center [558, 436] width 39 height 19
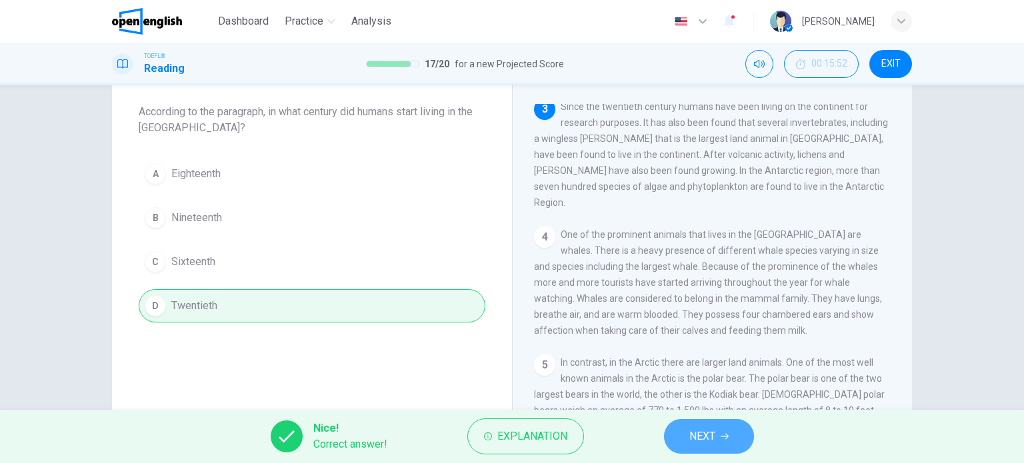
click at [696, 432] on span "NEXT" at bounding box center [702, 436] width 26 height 19
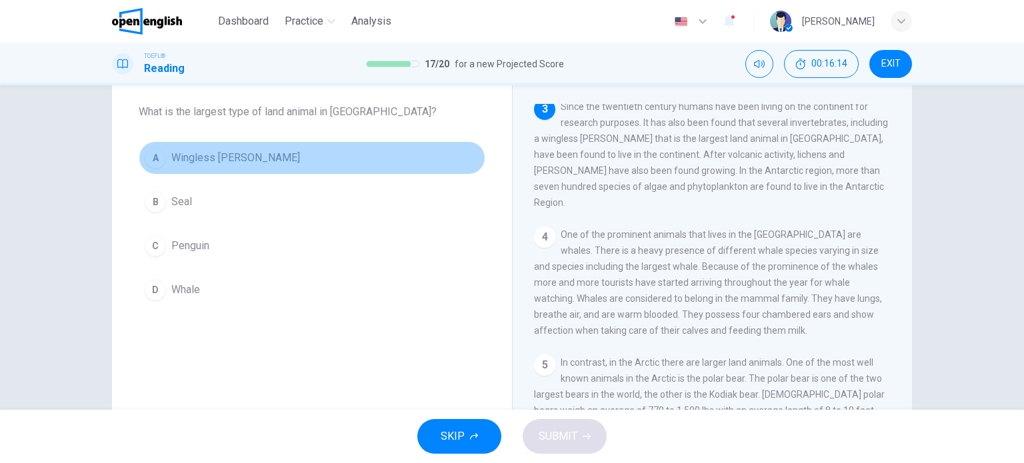
click at [220, 159] on span "Wingless midge" at bounding box center [235, 158] width 129 height 16
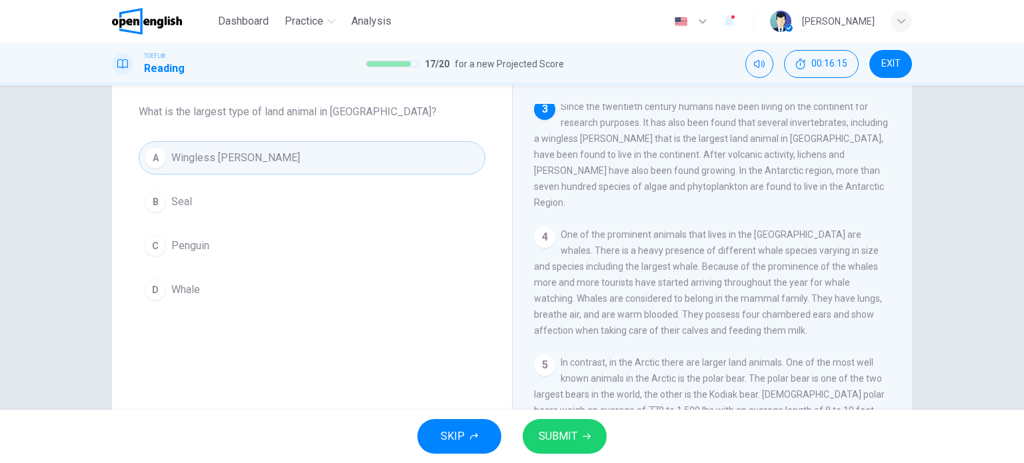
click at [559, 438] on span "SUBMIT" at bounding box center [558, 436] width 39 height 19
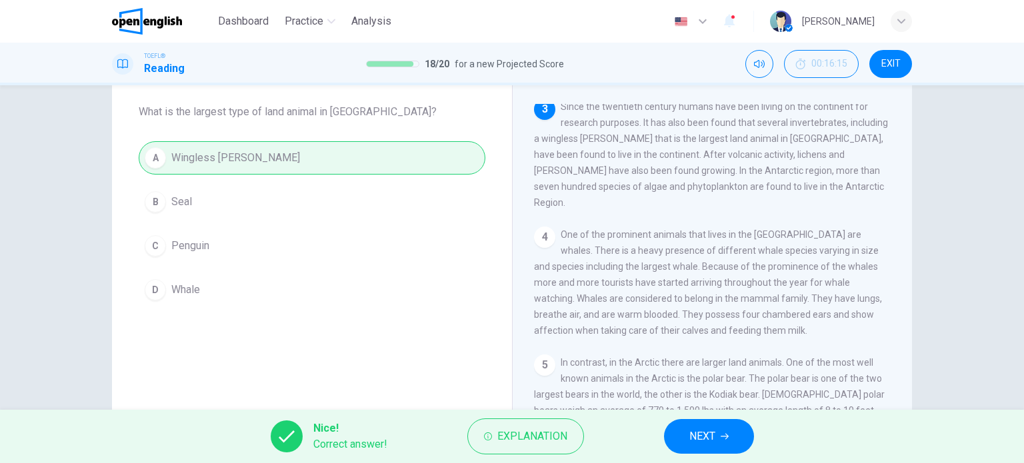
click at [717, 442] on button "NEXT" at bounding box center [709, 436] width 90 height 35
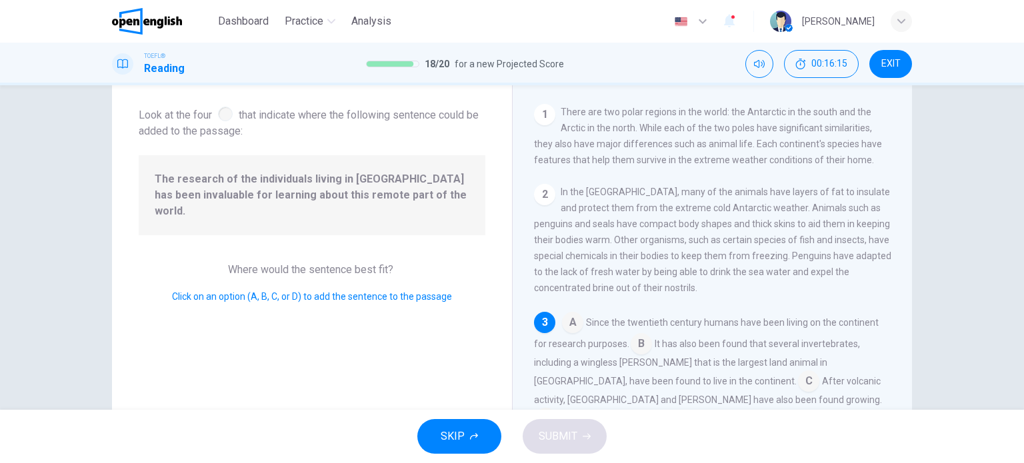
scroll to position [81, 0]
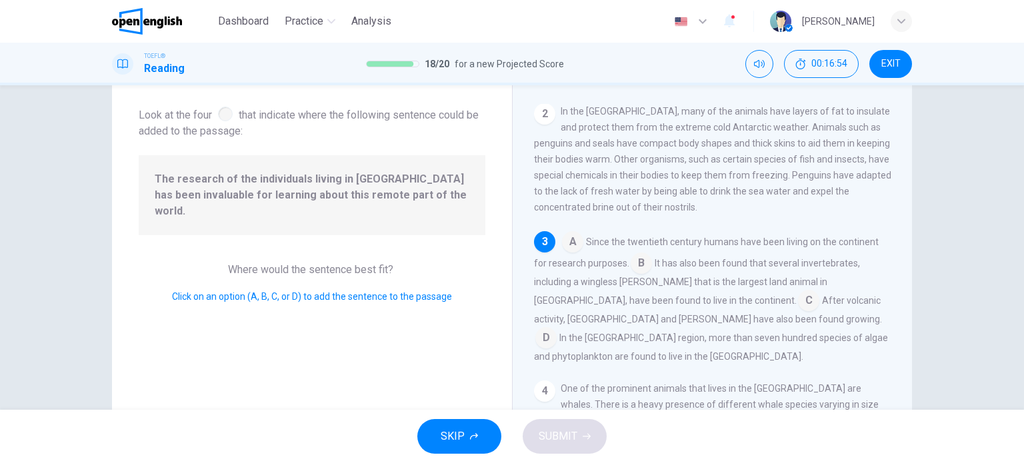
click at [557, 329] on input at bounding box center [545, 339] width 21 height 21
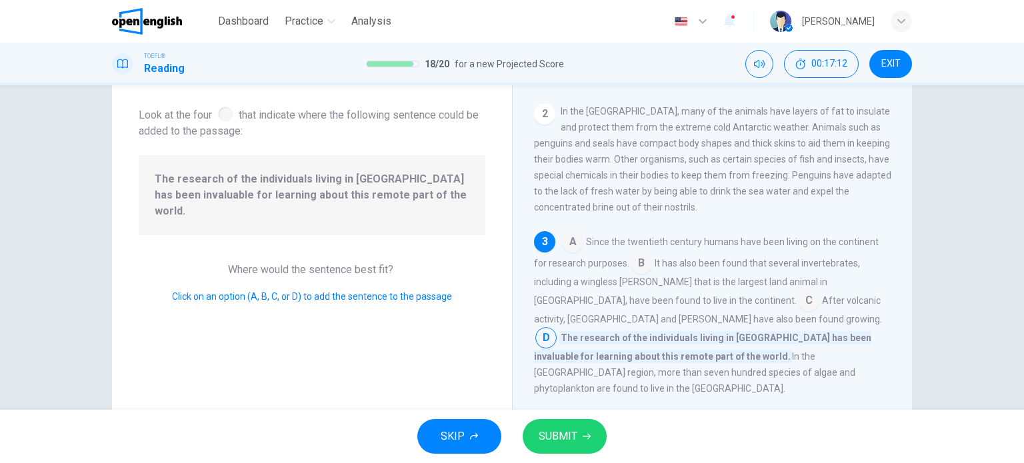
click at [571, 248] on input at bounding box center [572, 243] width 21 height 21
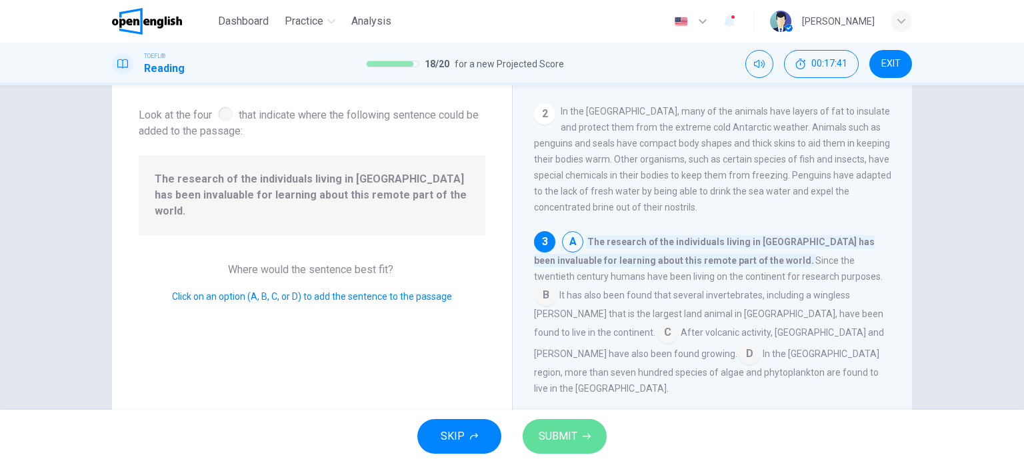
click at [568, 440] on span "SUBMIT" at bounding box center [558, 436] width 39 height 19
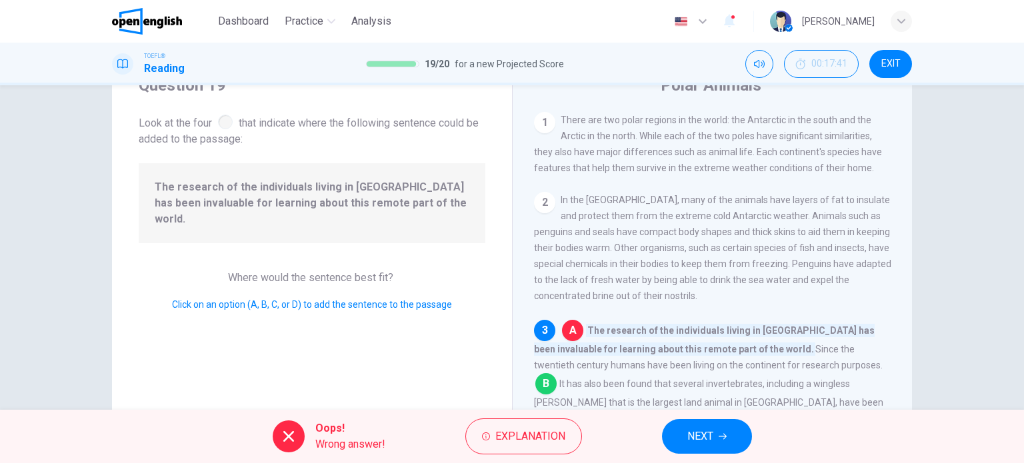
scroll to position [0, 0]
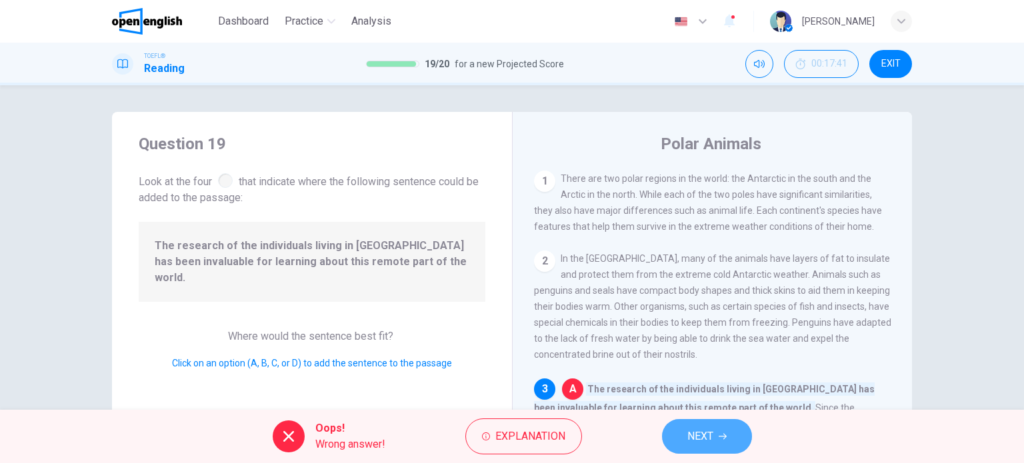
click at [709, 441] on span "NEXT" at bounding box center [700, 436] width 26 height 19
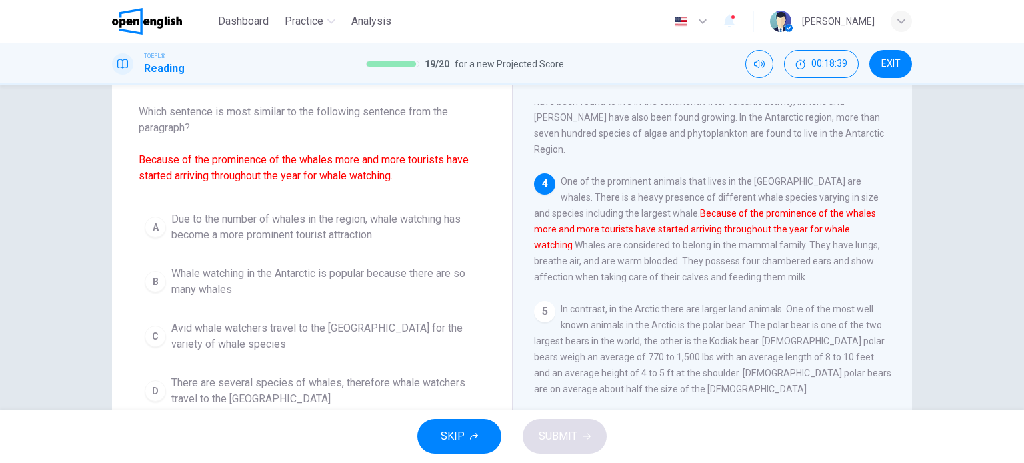
scroll to position [133, 0]
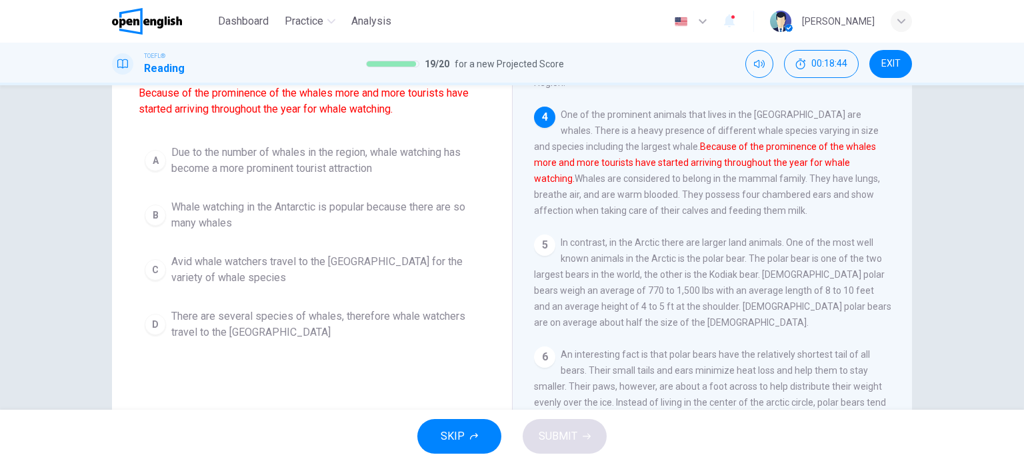
click at [274, 169] on span "Due to the number of whales in the region, whale watching has become a more pro…" at bounding box center [325, 161] width 308 height 32
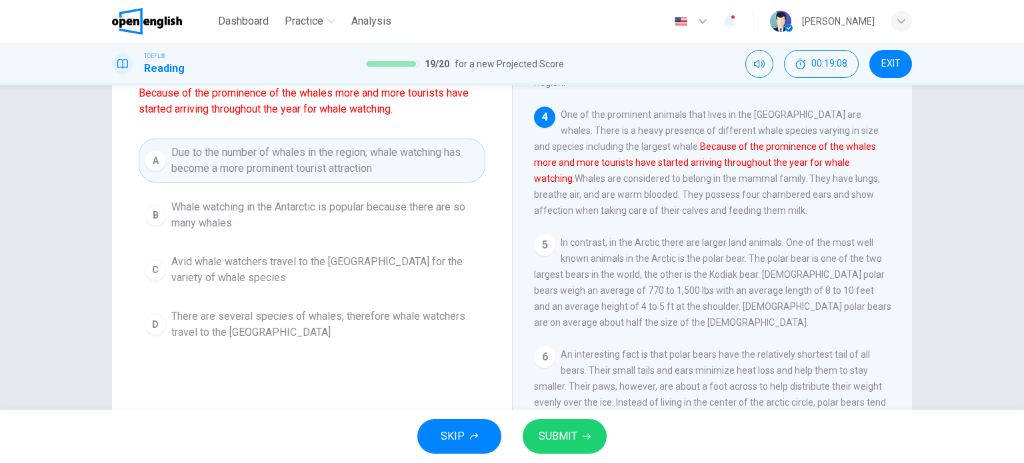
click at [548, 431] on span "SUBMIT" at bounding box center [558, 436] width 39 height 19
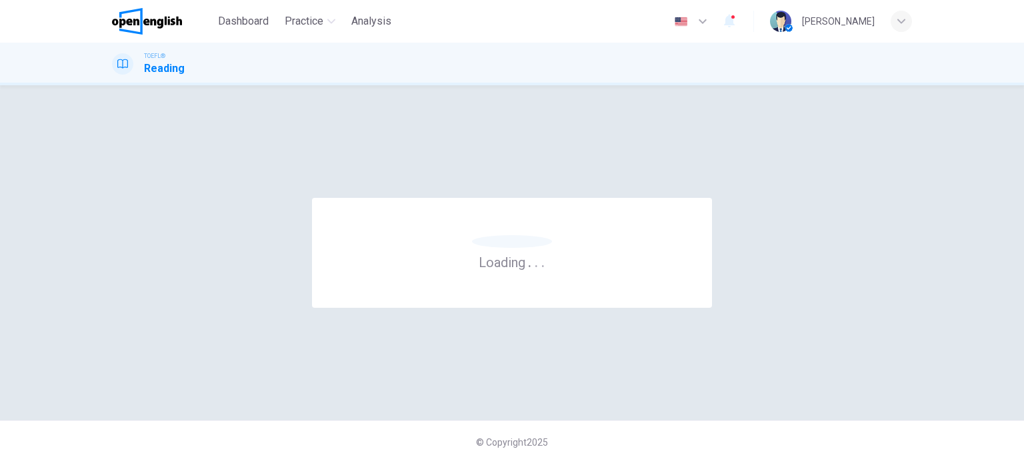
scroll to position [0, 0]
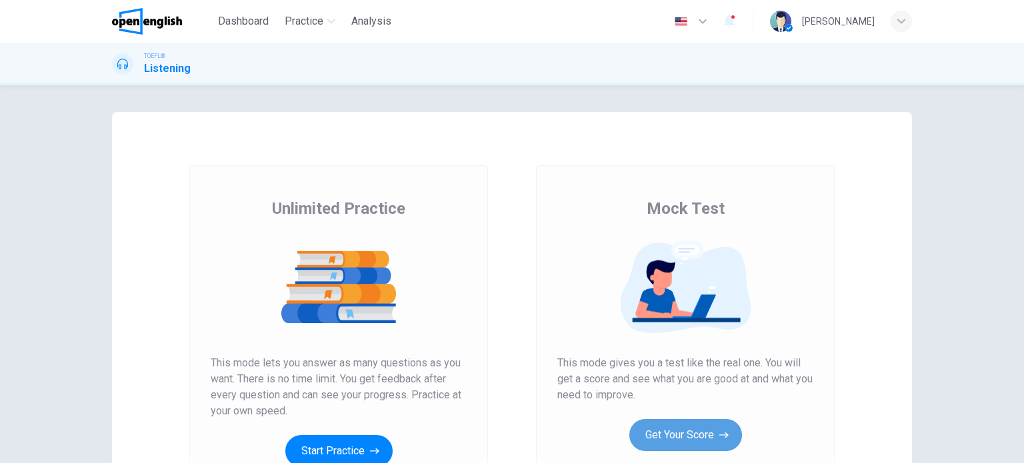
click at [708, 434] on button "Get Your Score" at bounding box center [685, 435] width 113 height 32
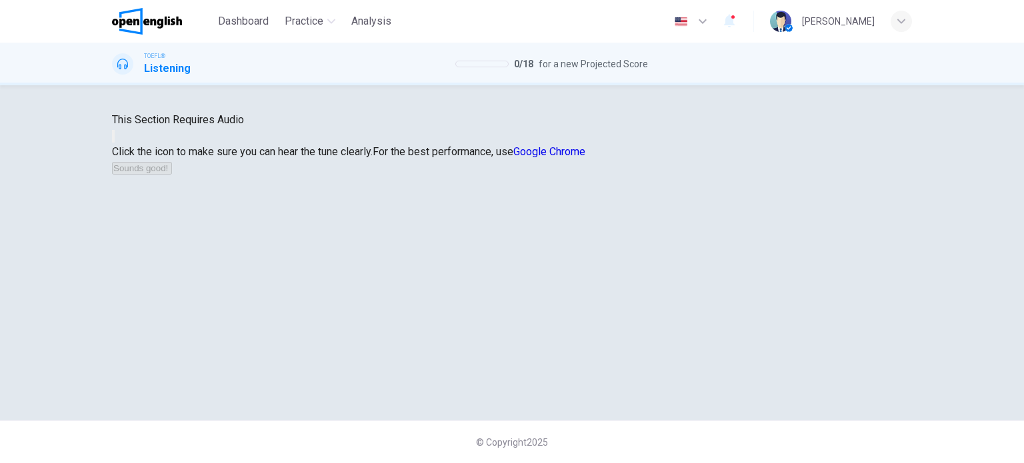
click at [115, 143] on button "button" at bounding box center [113, 136] width 3 height 13
click at [172, 175] on button "Sounds good!" at bounding box center [142, 168] width 60 height 13
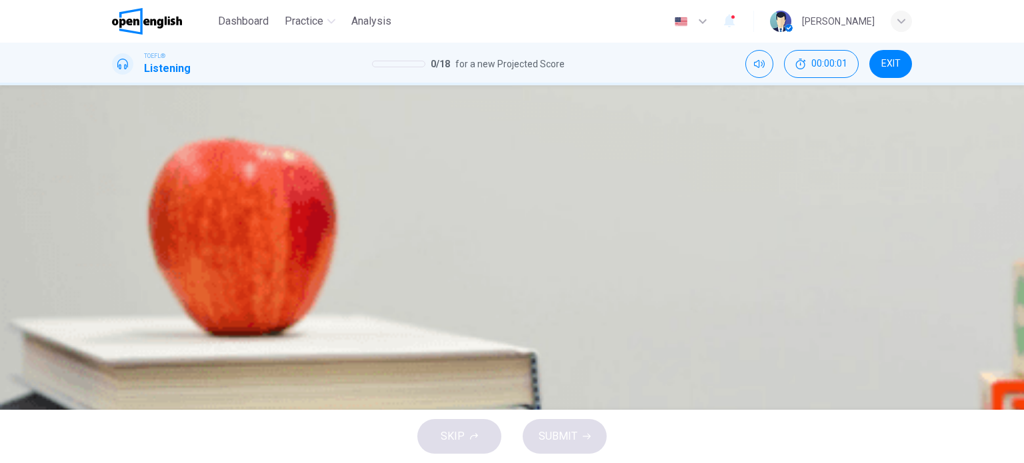
click at [129, 342] on icon "button" at bounding box center [122, 350] width 14 height 16
type input "*"
click at [496, 257] on span "As an example of a company that successfully changed its business model" at bounding box center [320, 249] width 351 height 16
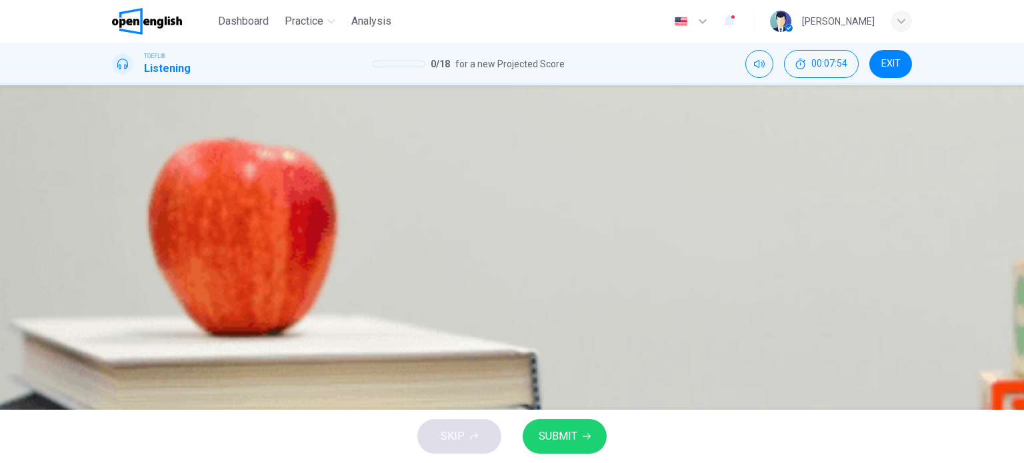
click at [560, 439] on span "SUBMIT" at bounding box center [558, 436] width 39 height 19
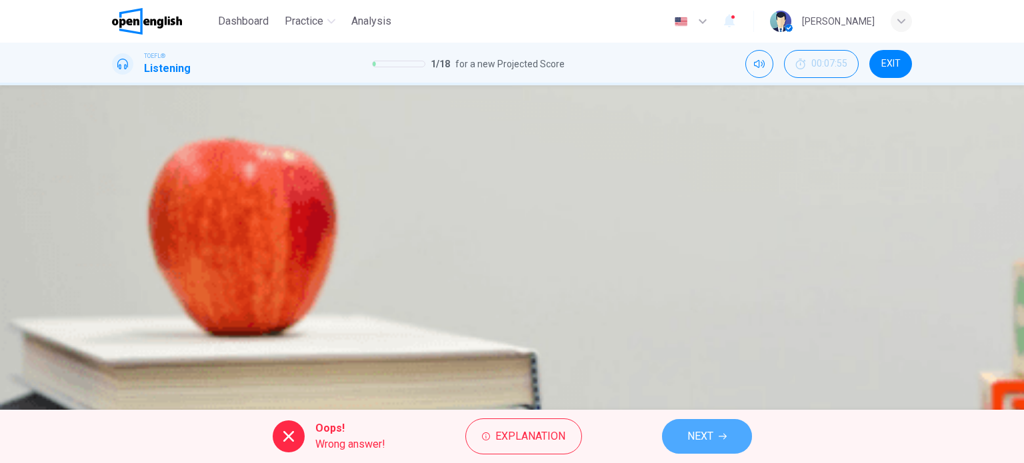
click at [723, 437] on icon "button" at bounding box center [723, 437] width 8 height 8
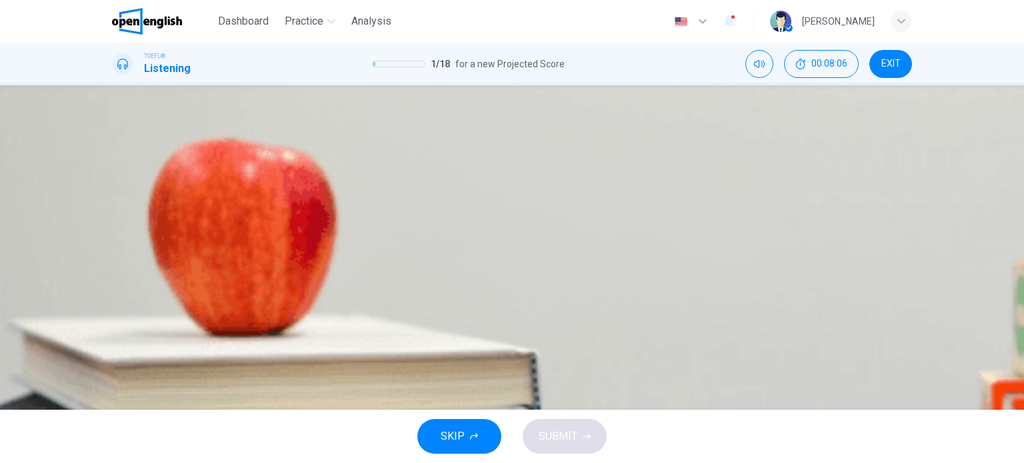
click at [377, 218] on span "They are listening to a more varied range of music" at bounding box center [261, 216] width 233 height 16
click at [569, 431] on span "SUBMIT" at bounding box center [558, 436] width 39 height 19
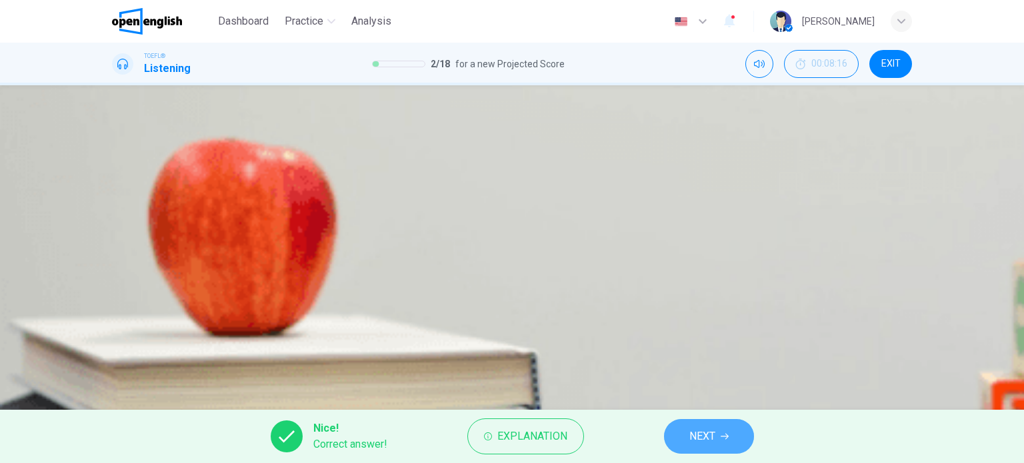
click at [707, 437] on span "NEXT" at bounding box center [702, 436] width 26 height 19
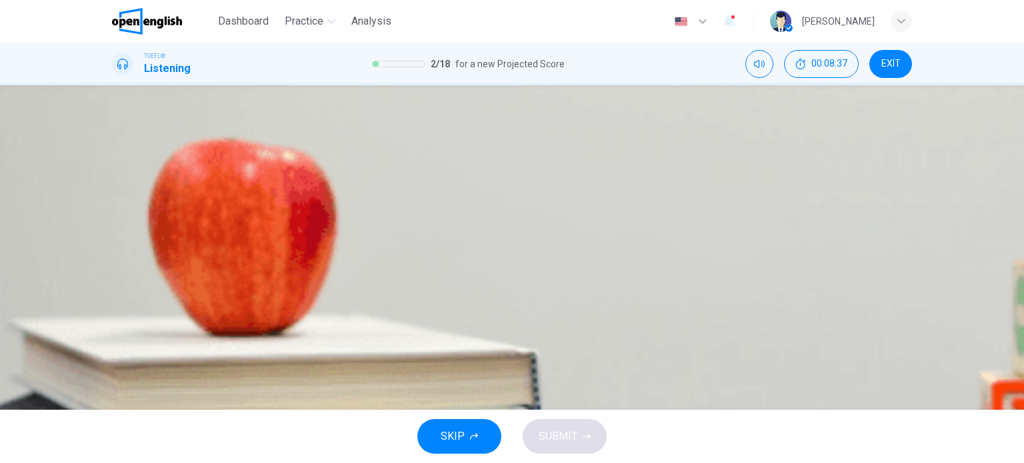
click at [508, 175] on span "They were selected by a record label even though they weren't initially popular" at bounding box center [326, 183] width 363 height 16
click at [552, 434] on span "SUBMIT" at bounding box center [558, 436] width 39 height 19
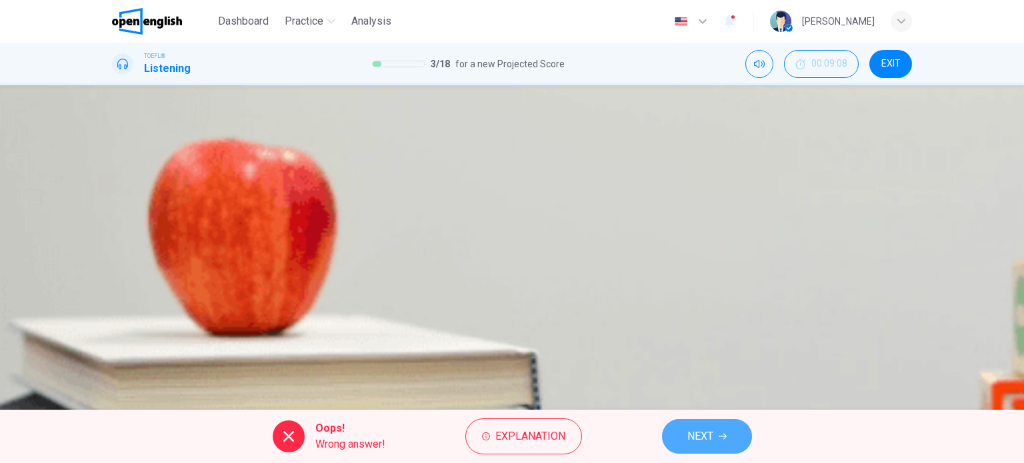
click at [717, 437] on button "NEXT" at bounding box center [707, 436] width 90 height 35
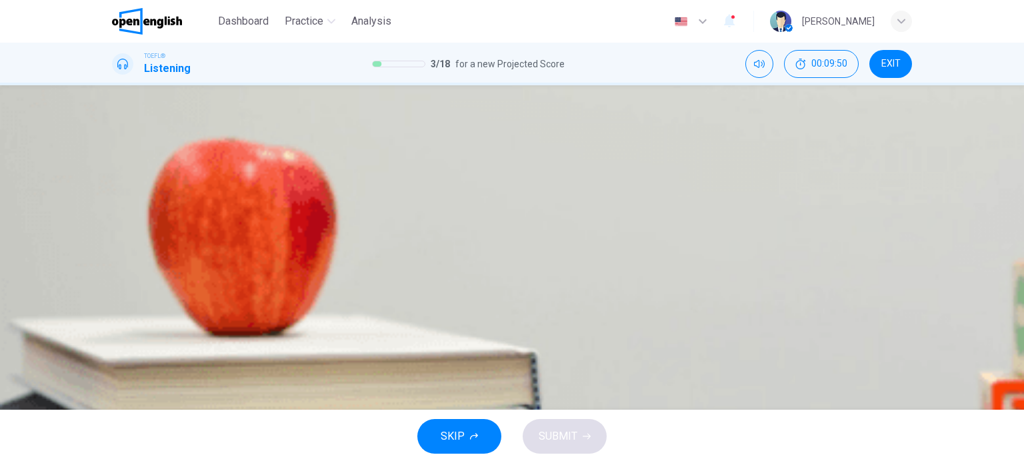
click at [468, 216] on span "Their music career collapsed because of unfavourable online reviews" at bounding box center [306, 216] width 323 height 16
click at [557, 432] on span "SUBMIT" at bounding box center [558, 436] width 39 height 19
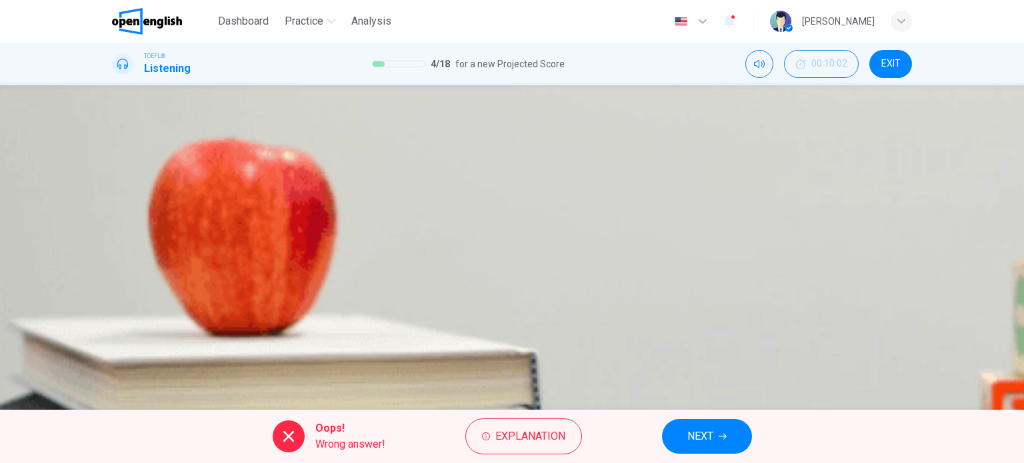
click at [711, 437] on span "NEXT" at bounding box center [700, 436] width 26 height 19
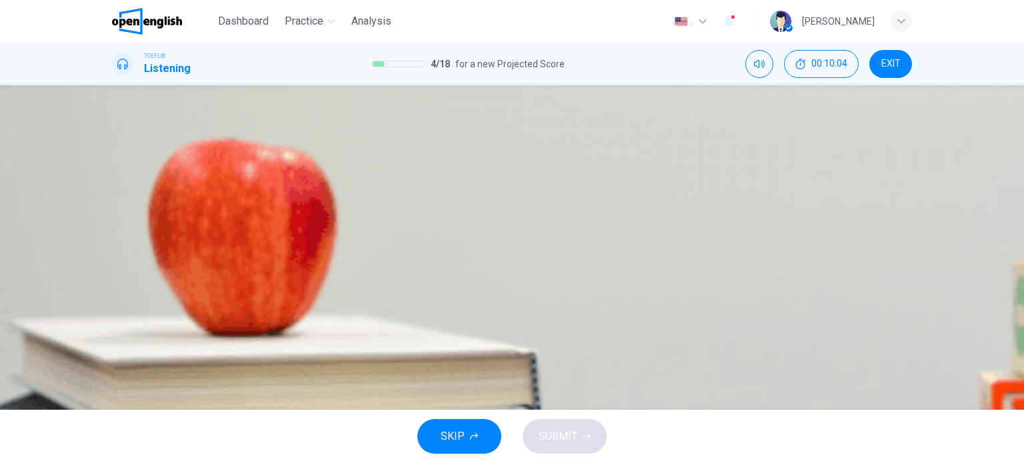
click at [129, 142] on icon "button" at bounding box center [122, 134] width 14 height 16
type input "*"
click at [527, 241] on span "The music industry has been in demise ever since the phonograph was introduced" at bounding box center [336, 233] width 382 height 16
click at [551, 274] on span "The Internet is just one of a series of innovations that has influenced the mus…" at bounding box center [348, 266] width 407 height 16
click at [581, 441] on button "SUBMIT" at bounding box center [565, 436] width 84 height 35
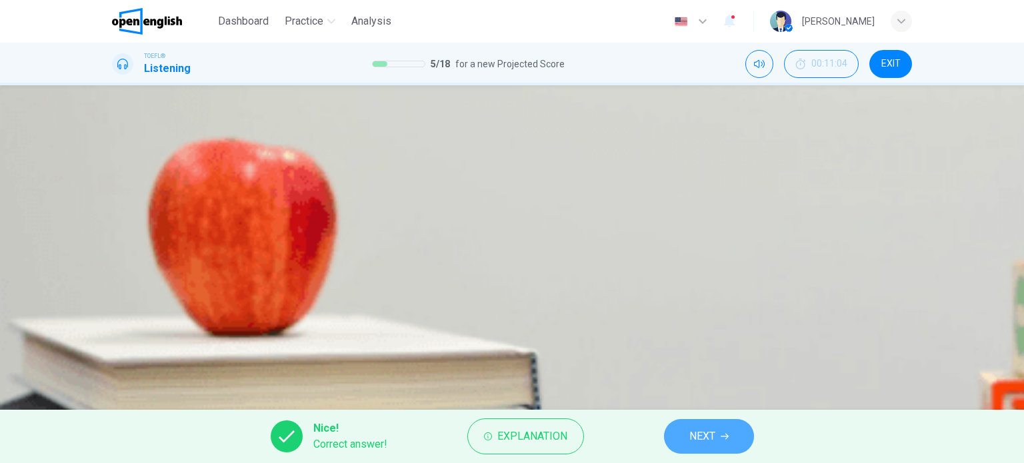
click at [707, 437] on span "NEXT" at bounding box center [702, 436] width 26 height 19
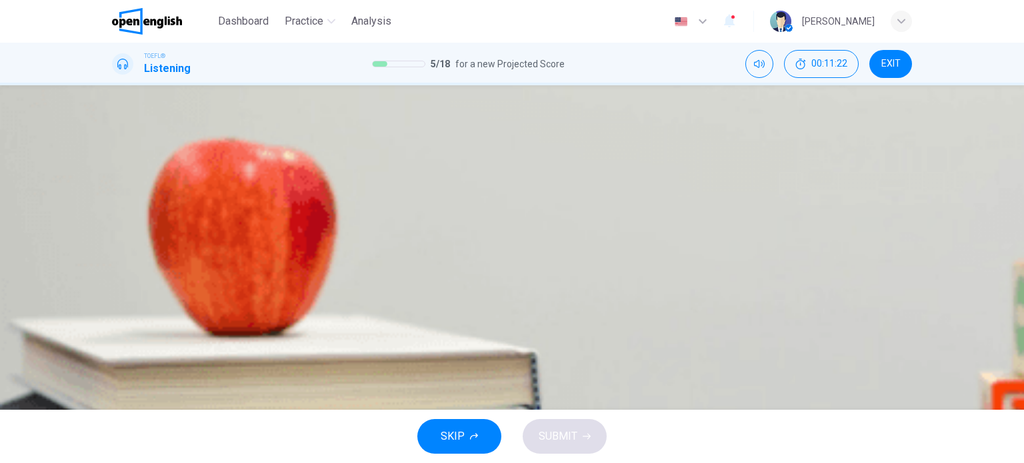
click at [450, 223] on span "They use musicians as inspiration for their advertising campaigns" at bounding box center [297, 216] width 305 height 16
click at [558, 431] on span "SUBMIT" at bounding box center [558, 436] width 39 height 19
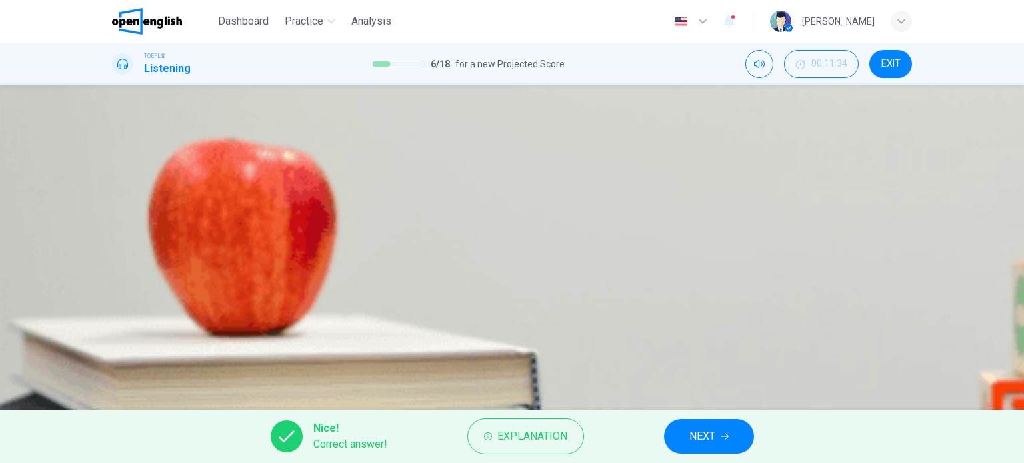
click at [706, 435] on span "NEXT" at bounding box center [702, 436] width 26 height 19
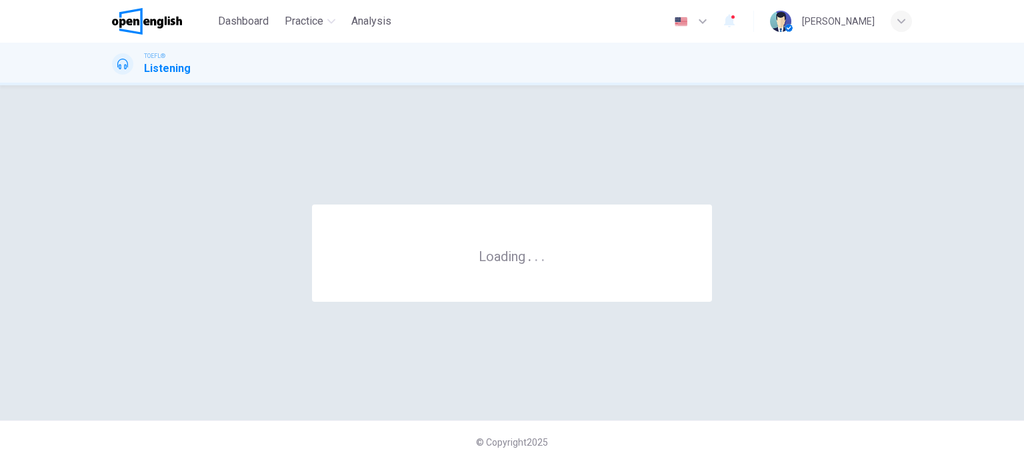
scroll to position [0, 0]
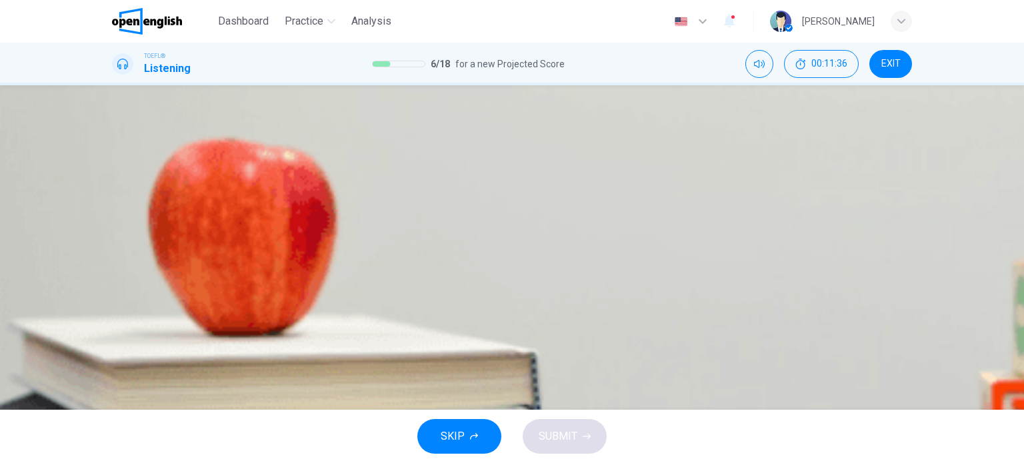
click at [113, 342] on icon "button" at bounding box center [113, 342] width 0 height 0
type input "*"
click at [380, 175] on span "Expert knowledge in Shakespeare and filmography" at bounding box center [262, 183] width 235 height 16
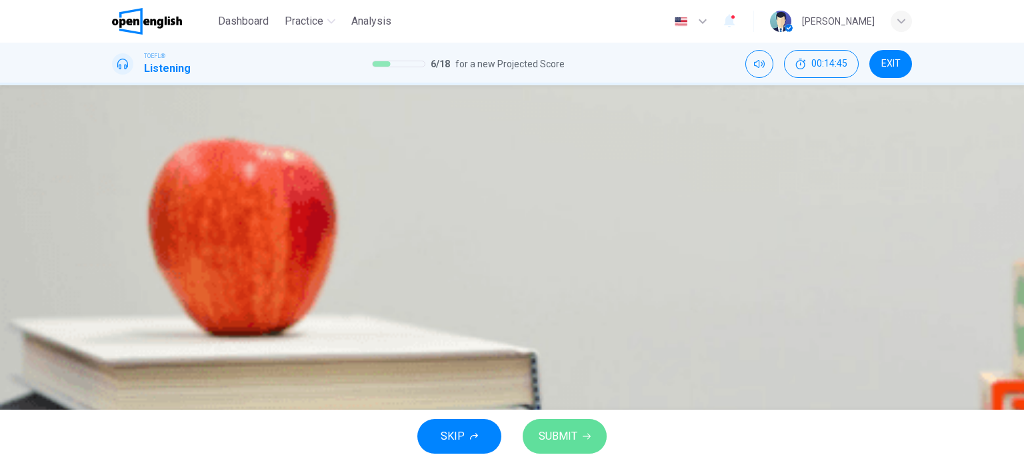
click at [561, 437] on span "SUBMIT" at bounding box center [558, 436] width 39 height 19
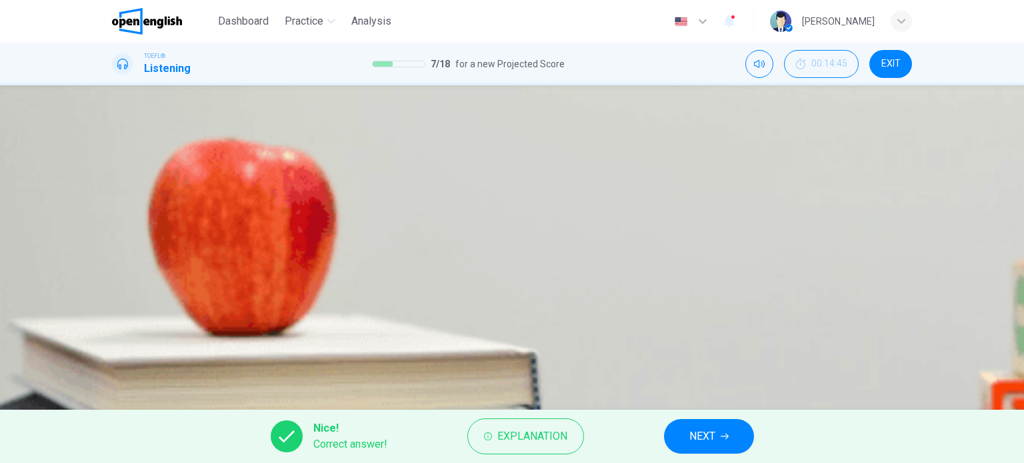
click at [698, 450] on button "NEXT" at bounding box center [709, 436] width 90 height 35
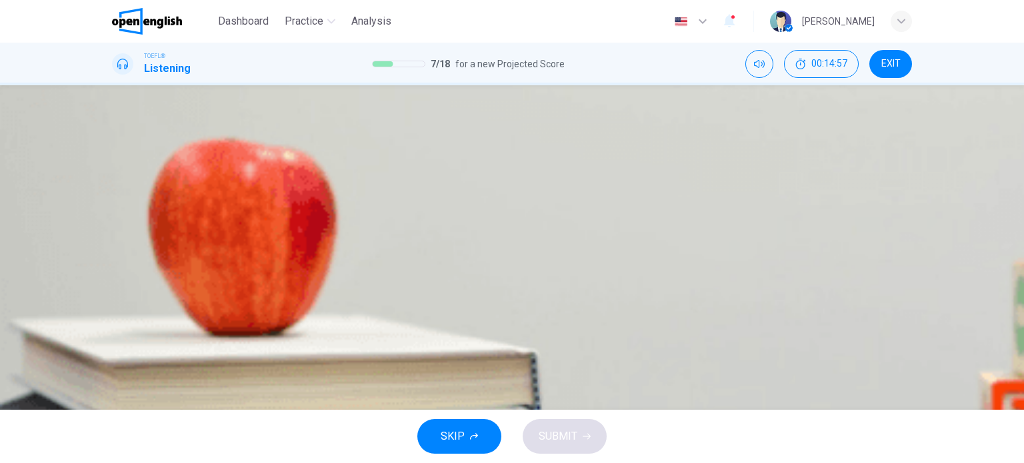
click at [406, 224] on span "He ends his classes early, skipping out on valuable time" at bounding box center [275, 216] width 261 height 16
click at [584, 439] on icon "button" at bounding box center [587, 437] width 8 height 8
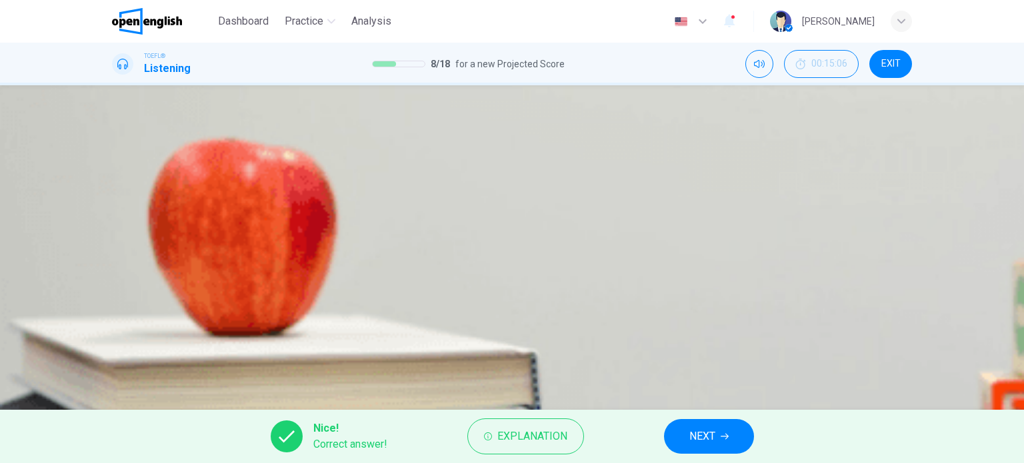
click at [727, 434] on icon "button" at bounding box center [725, 437] width 8 height 6
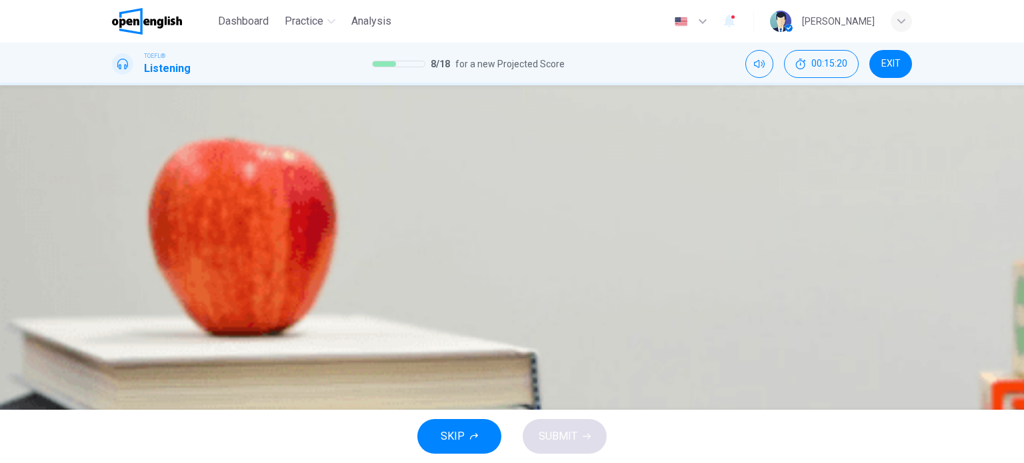
click at [335, 257] on span "Because that candidate lacks experience" at bounding box center [240, 249] width 191 height 16
click at [569, 431] on span "SUBMIT" at bounding box center [558, 436] width 39 height 19
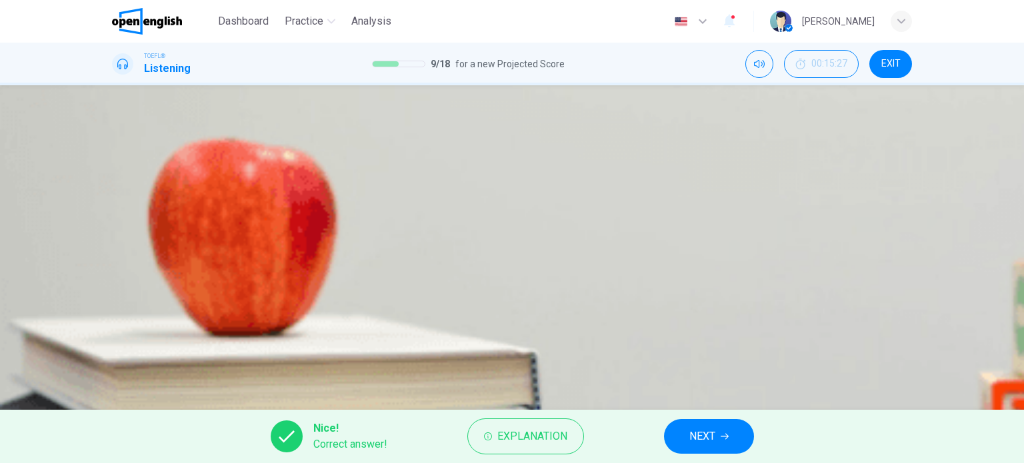
click at [705, 435] on span "NEXT" at bounding box center [702, 436] width 26 height 19
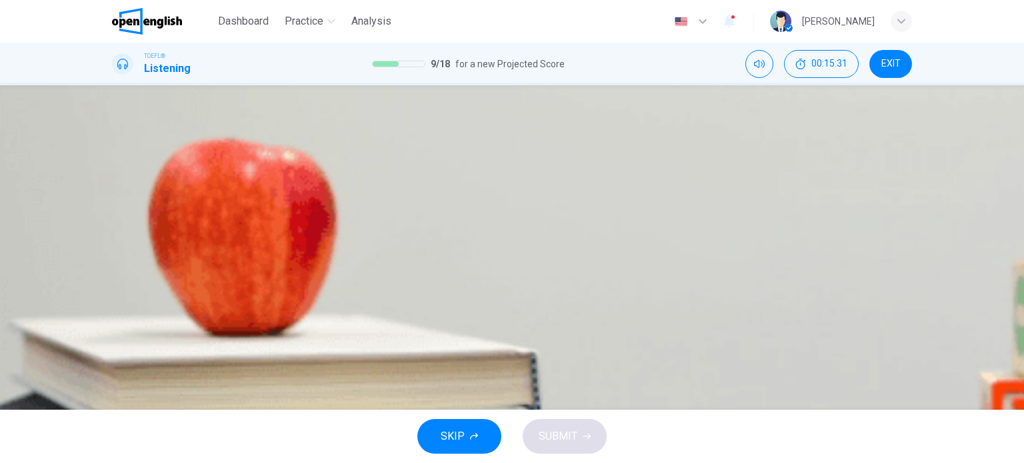
click at [227, 217] on span "[PERSON_NAME]" at bounding box center [186, 216] width 82 height 16
click at [557, 427] on span "SUBMIT" at bounding box center [558, 436] width 39 height 19
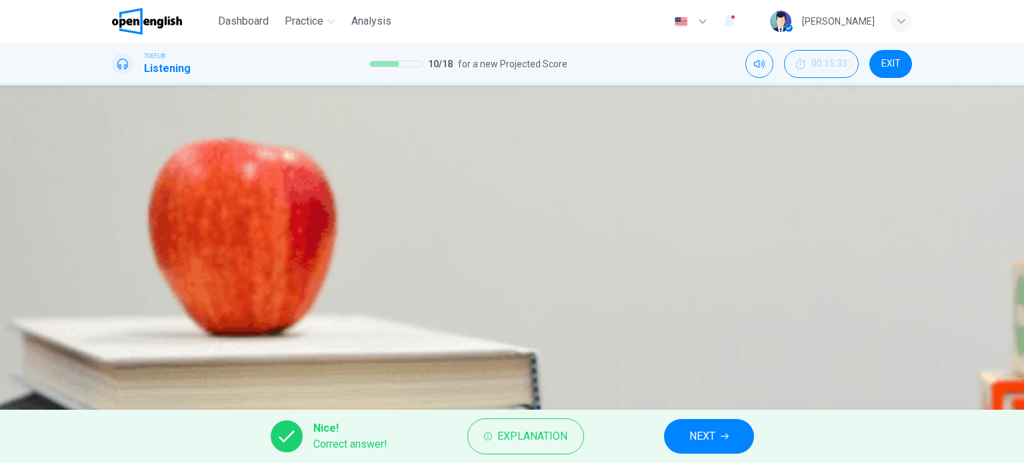
click at [703, 431] on span "NEXT" at bounding box center [702, 436] width 26 height 19
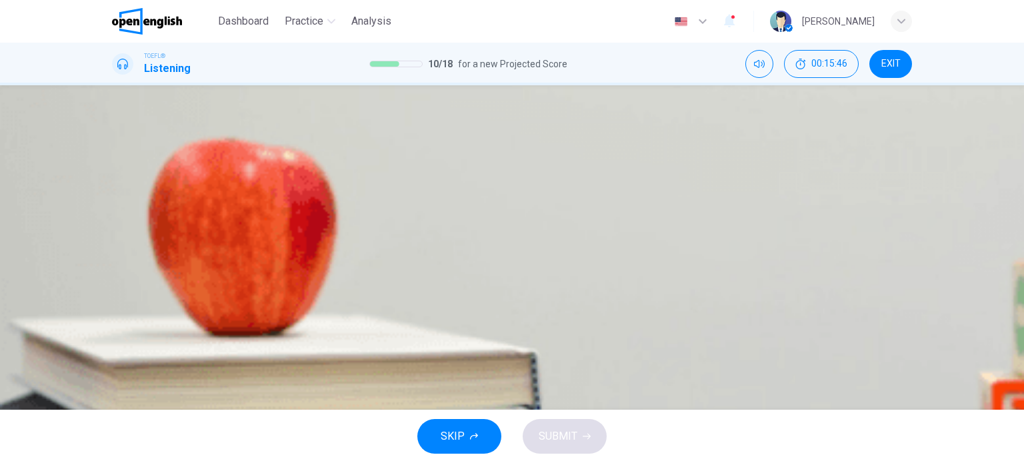
click at [278, 175] on span "Who to hire for a specific job" at bounding box center [211, 183] width 133 height 16
click at [589, 431] on button "SUBMIT" at bounding box center [565, 436] width 84 height 35
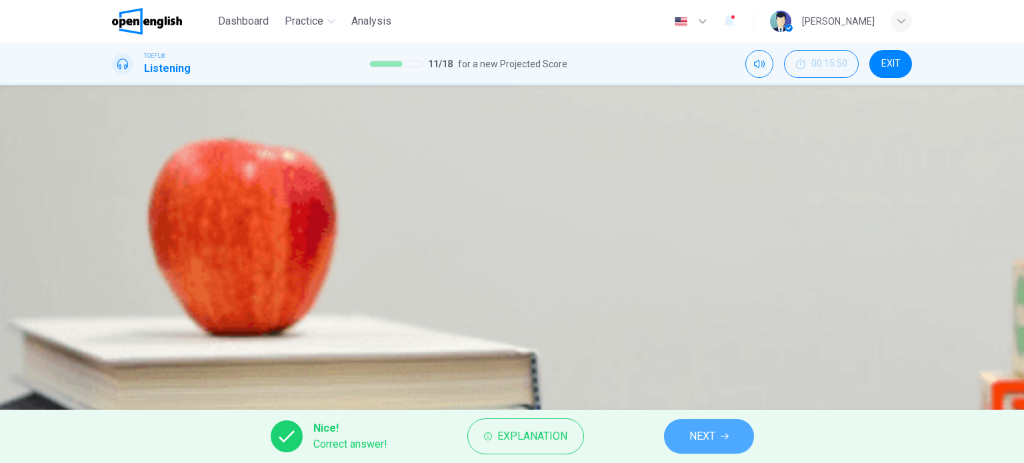
click at [717, 441] on button "NEXT" at bounding box center [709, 436] width 90 height 35
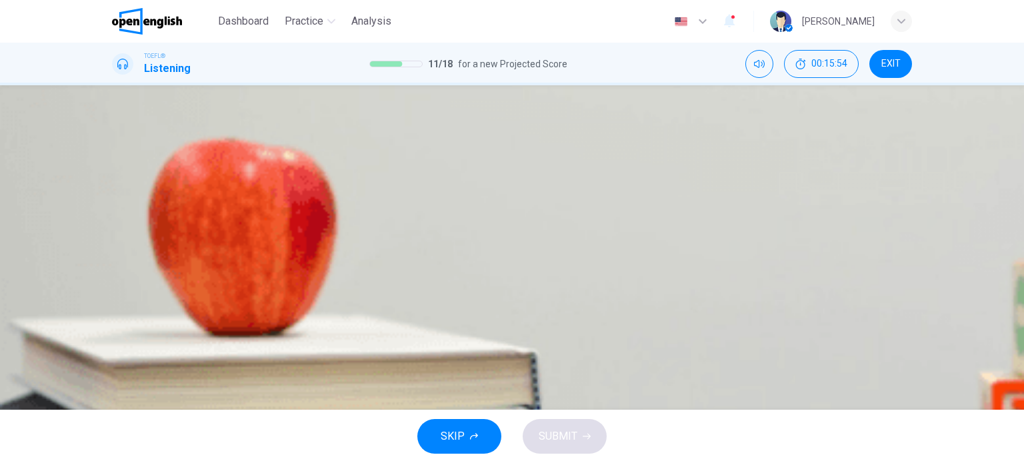
click at [120, 327] on icon "button" at bounding box center [122, 335] width 14 height 16
type input "*"
click at [270, 175] on span "The use of bees in warfare" at bounding box center [207, 183] width 125 height 16
click at [566, 435] on span "SUBMIT" at bounding box center [558, 436] width 39 height 19
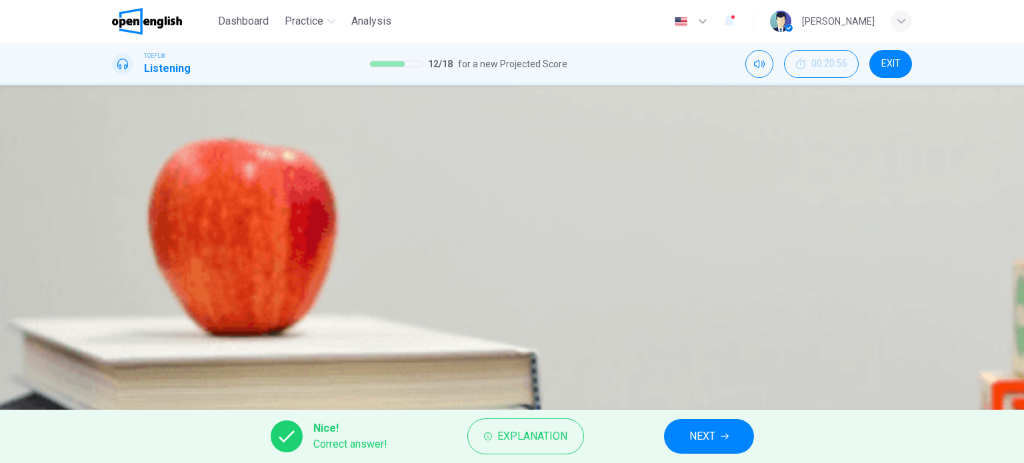
click at [712, 439] on span "NEXT" at bounding box center [702, 436] width 26 height 19
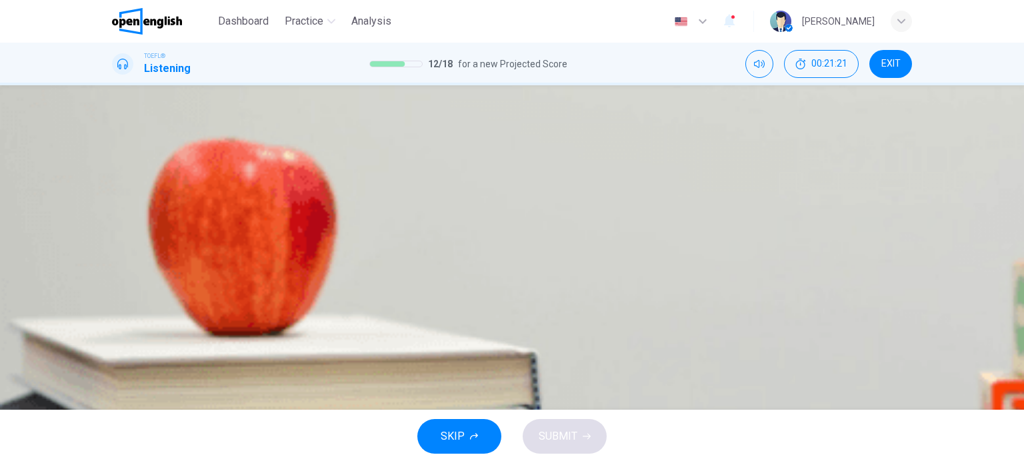
click at [315, 219] on span "They were stung by swarms of bees" at bounding box center [230, 216] width 171 height 16
click at [565, 434] on span "SUBMIT" at bounding box center [558, 436] width 39 height 19
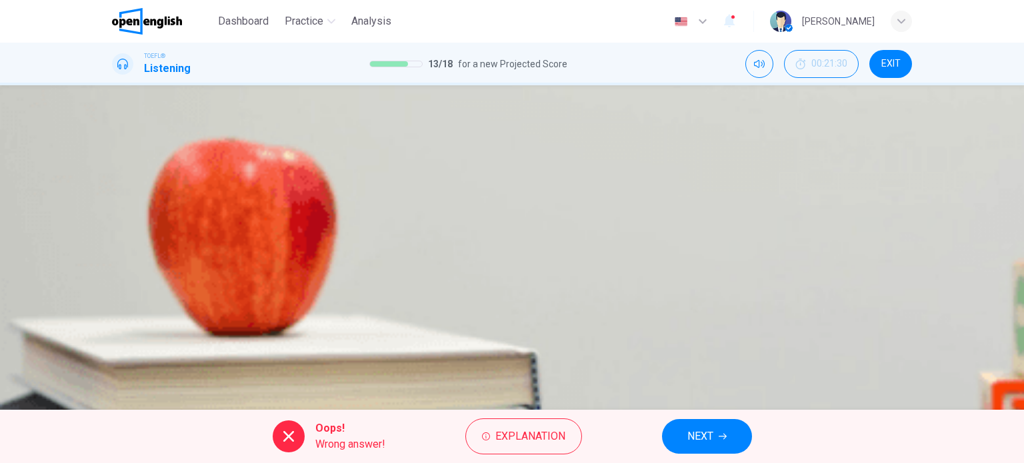
click at [704, 437] on span "NEXT" at bounding box center [700, 436] width 26 height 19
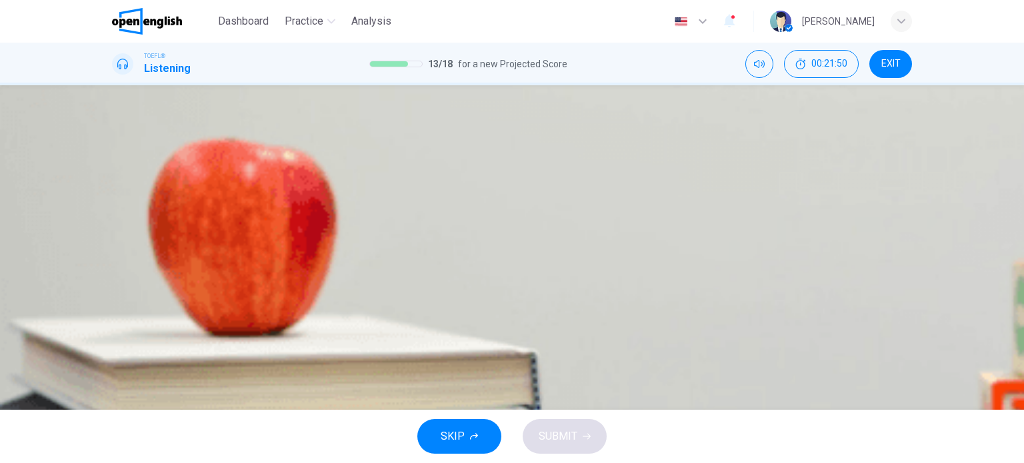
click at [399, 257] on span "Soldiers mistook a biological weapon for a bee swarm" at bounding box center [272, 249] width 254 height 16
click at [415, 291] on span "A harmful substance was delivered to the enemy via bees" at bounding box center [280, 283] width 270 height 16
click at [583, 427] on button "SUBMIT" at bounding box center [565, 436] width 84 height 35
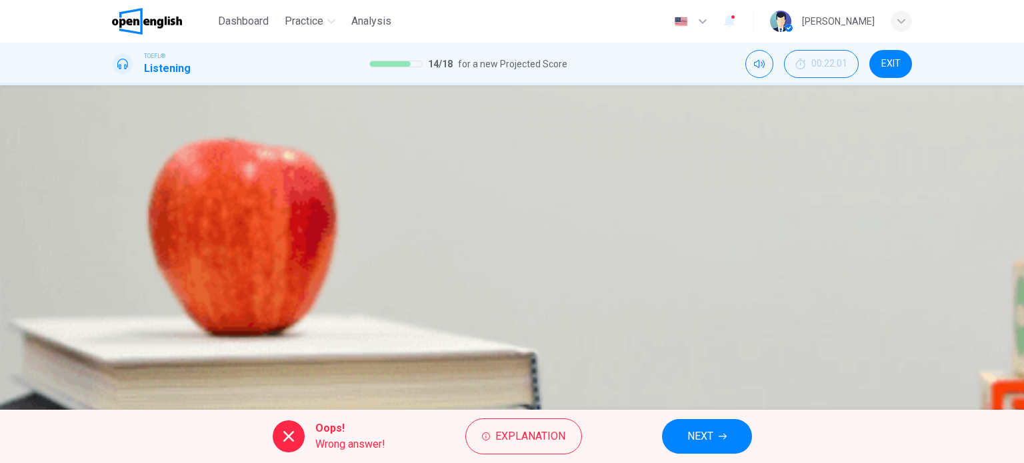
click at [720, 429] on button "NEXT" at bounding box center [707, 436] width 90 height 35
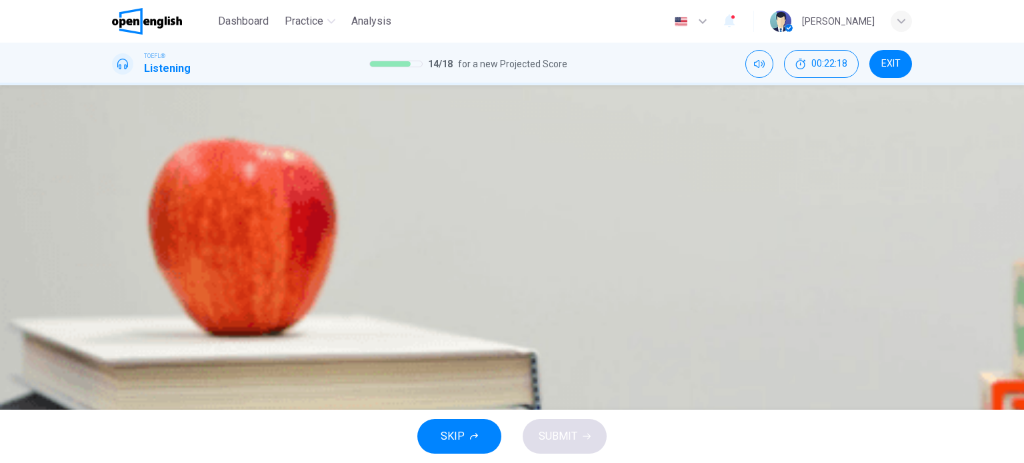
click at [319, 175] on span "Both used bees to defend their cities" at bounding box center [232, 183] width 174 height 16
click at [569, 443] on span "SUBMIT" at bounding box center [558, 436] width 39 height 19
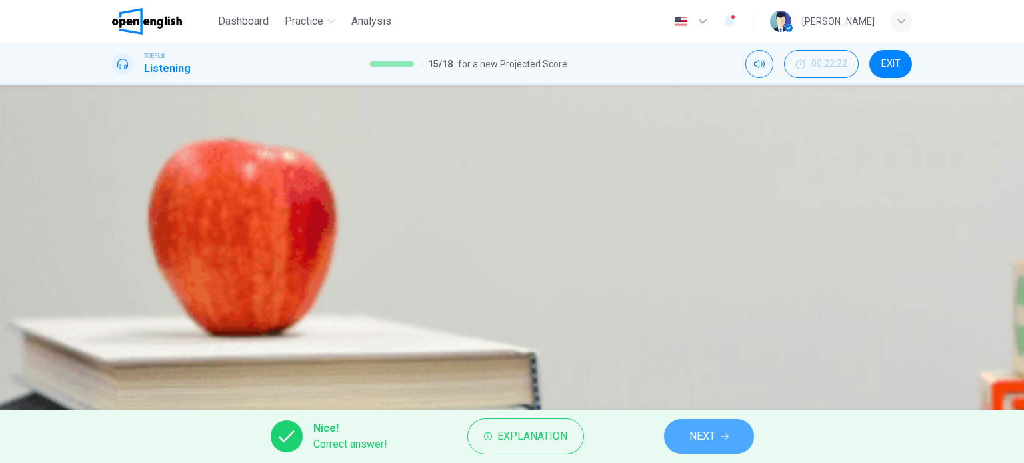
click at [699, 437] on span "NEXT" at bounding box center [702, 436] width 26 height 19
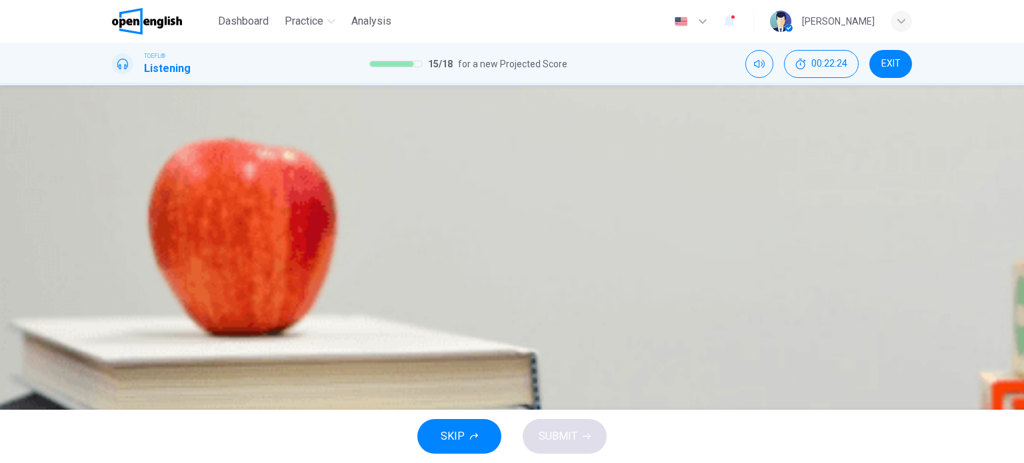
click at [113, 126] on icon "button" at bounding box center [113, 126] width 0 height 0
type input "*"
click at [299, 307] on span "The idea is innovative, but flawed" at bounding box center [222, 299] width 155 height 16
click at [559, 436] on span "SUBMIT" at bounding box center [558, 436] width 39 height 19
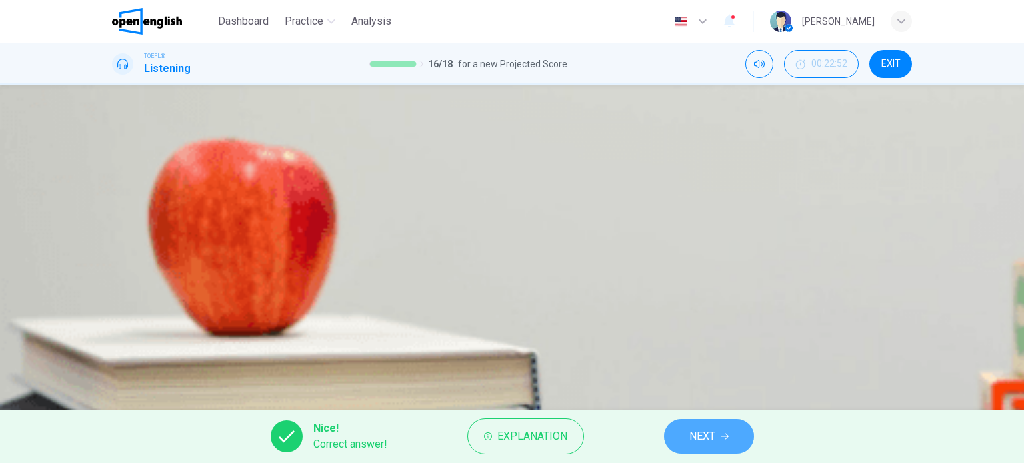
click at [703, 441] on span "NEXT" at bounding box center [702, 436] width 26 height 19
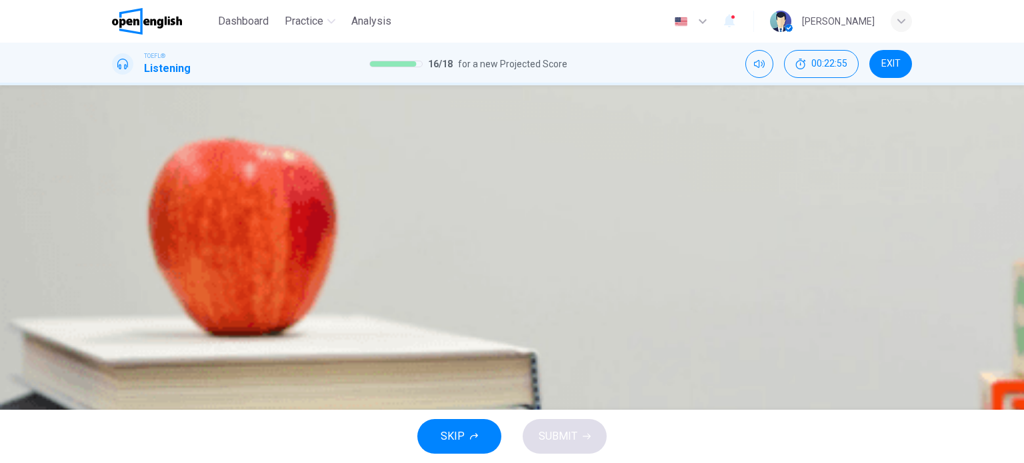
click at [115, 317] on button "button" at bounding box center [113, 323] width 3 height 13
type input "*"
click at [300, 224] on span "Resources from the free lectures" at bounding box center [222, 216] width 155 height 16
click at [535, 299] on button "D High pay" at bounding box center [512, 282] width 800 height 33
click at [575, 434] on span "SUBMIT" at bounding box center [558, 436] width 39 height 19
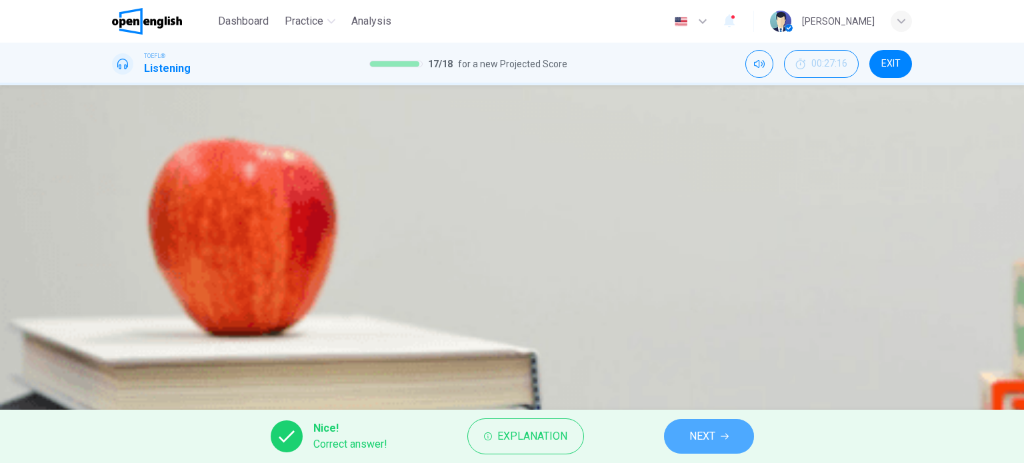
click at [715, 441] on span "NEXT" at bounding box center [702, 436] width 26 height 19
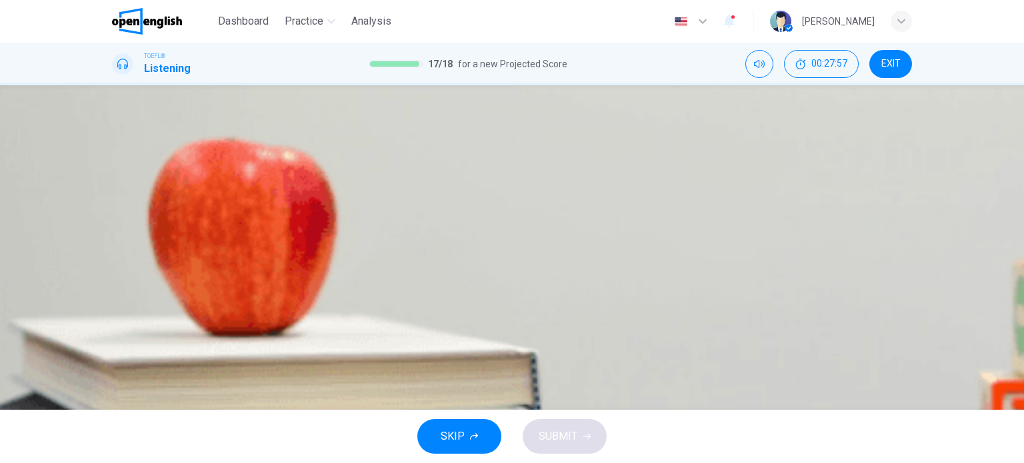
click at [505, 257] on span "The professor wanted to tell the student about an internship over the summer" at bounding box center [325, 249] width 360 height 16
click at [556, 437] on span "SUBMIT" at bounding box center [558, 436] width 39 height 19
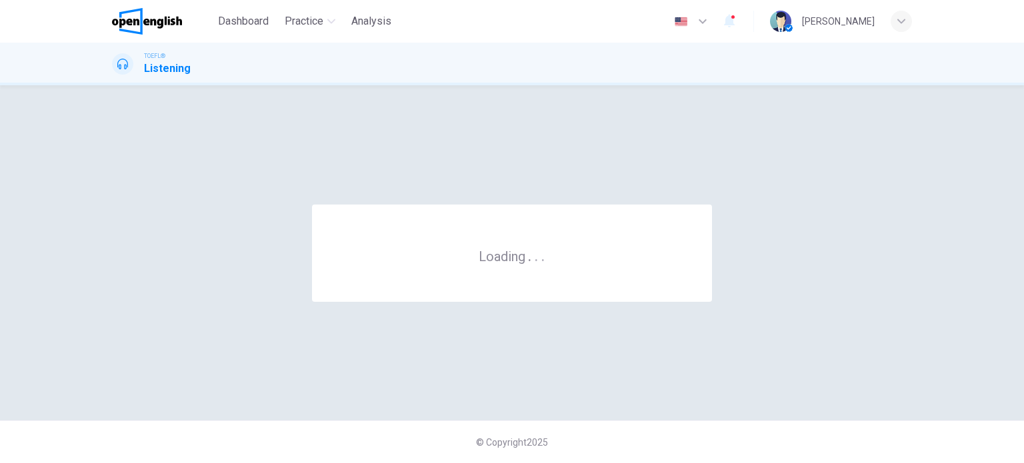
scroll to position [0, 0]
